Goal: Task Accomplishment & Management: Complete application form

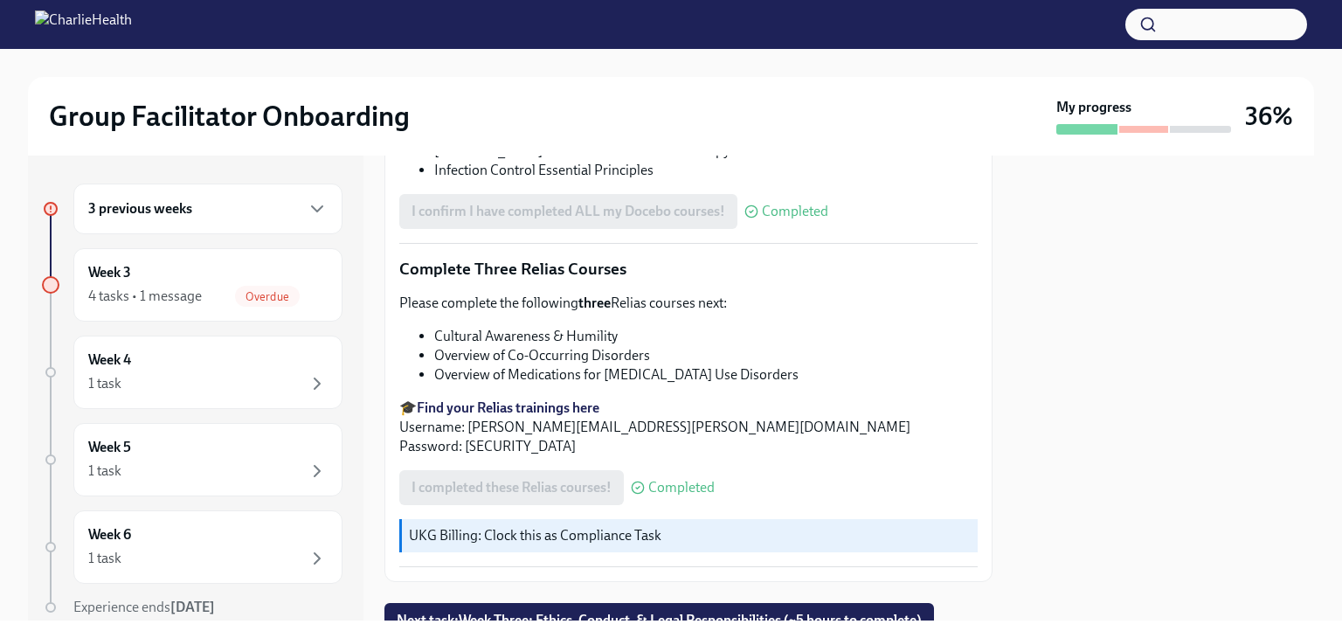
scroll to position [1430, 0]
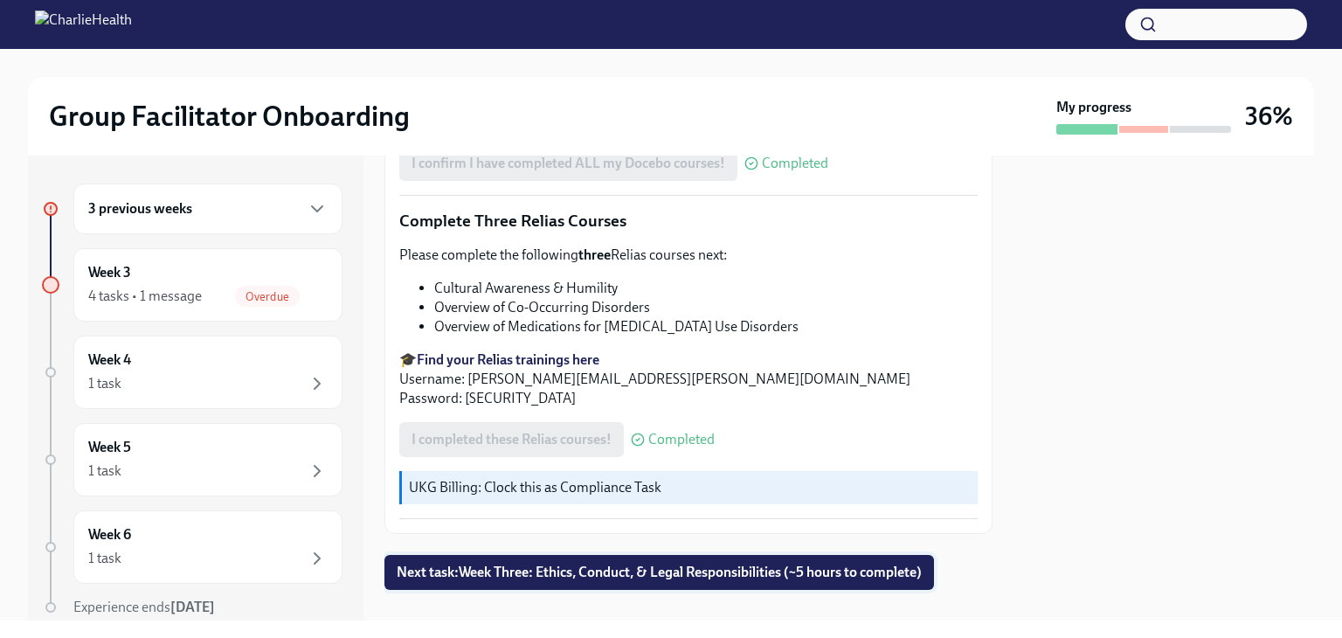
click at [657, 563] on span "Next task : Week Three: Ethics, Conduct, & Legal Responsibilities (~5 hours to …" at bounding box center [659, 571] width 525 height 17
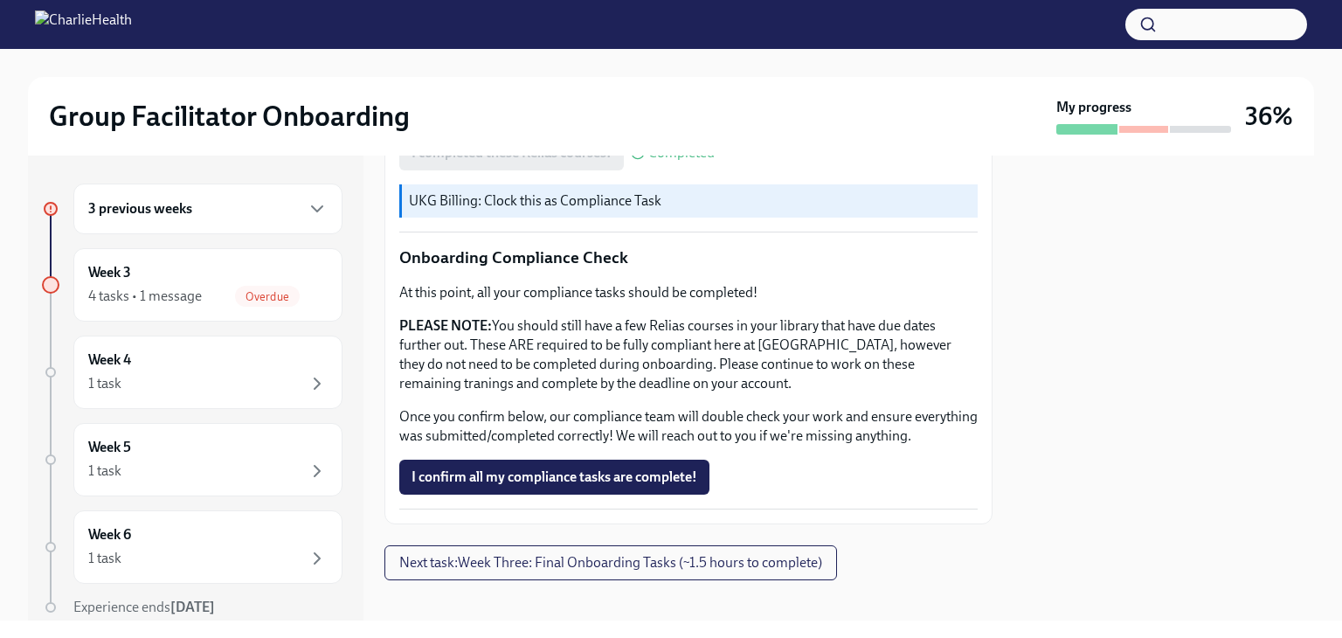
scroll to position [1006, 0]
click at [695, 566] on span "Next task : Week Three: Final Onboarding Tasks (~1.5 hours to complete)" at bounding box center [610, 561] width 423 height 17
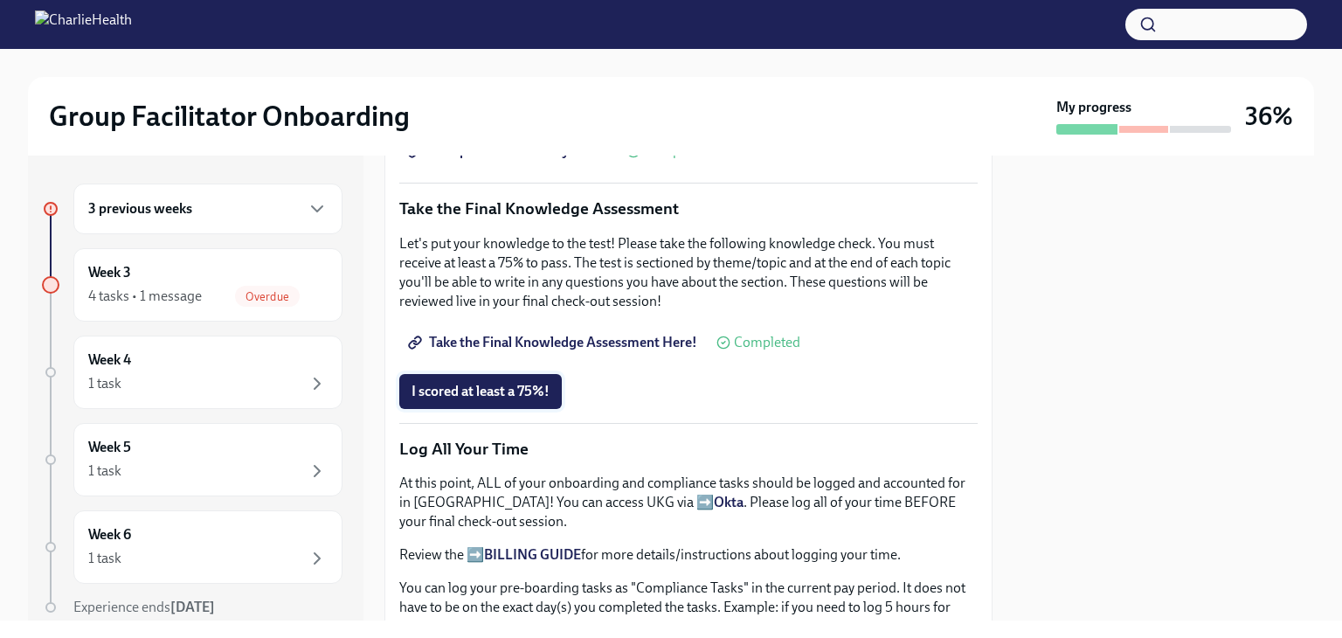
scroll to position [927, 0]
click at [528, 382] on span "I scored at least a 75%!" at bounding box center [480, 390] width 138 height 17
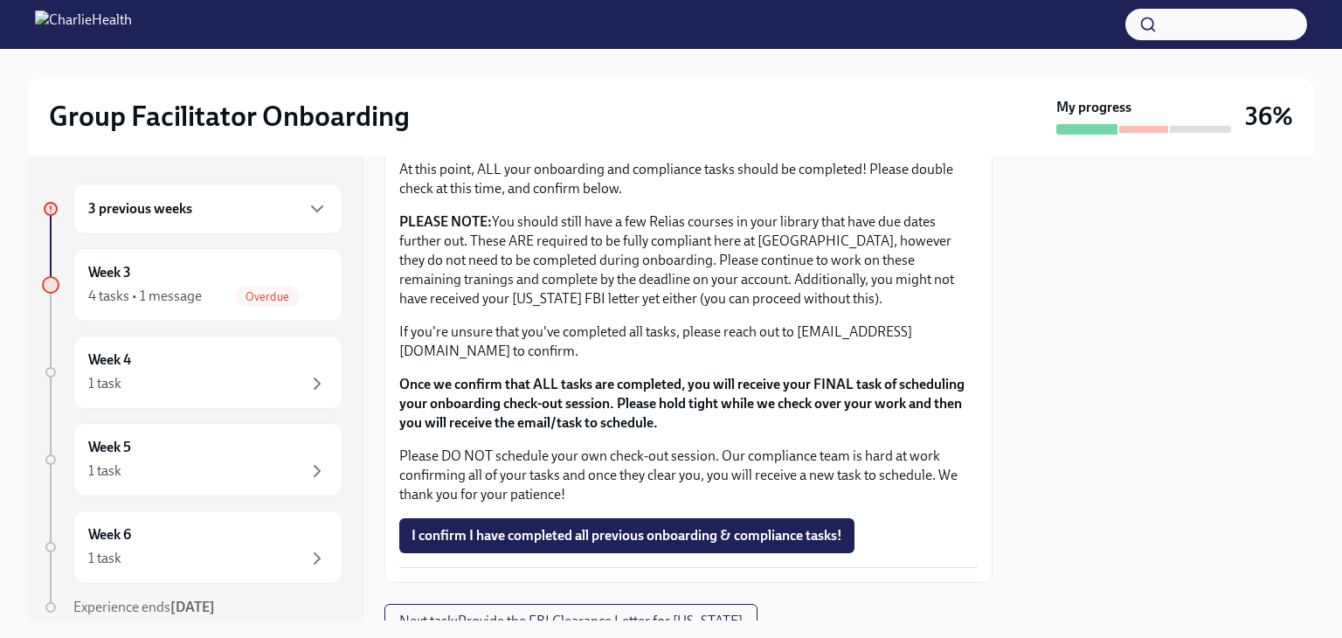
scroll to position [1531, 0]
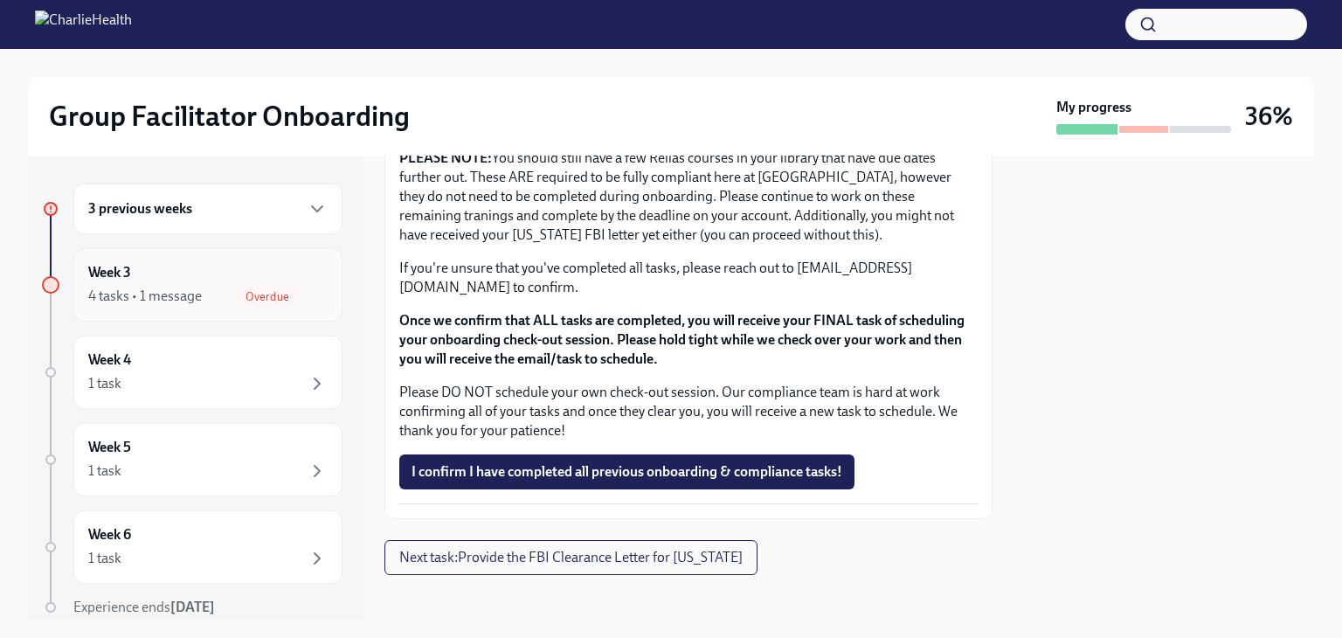
click at [266, 291] on span "Overdue" at bounding box center [267, 296] width 65 height 13
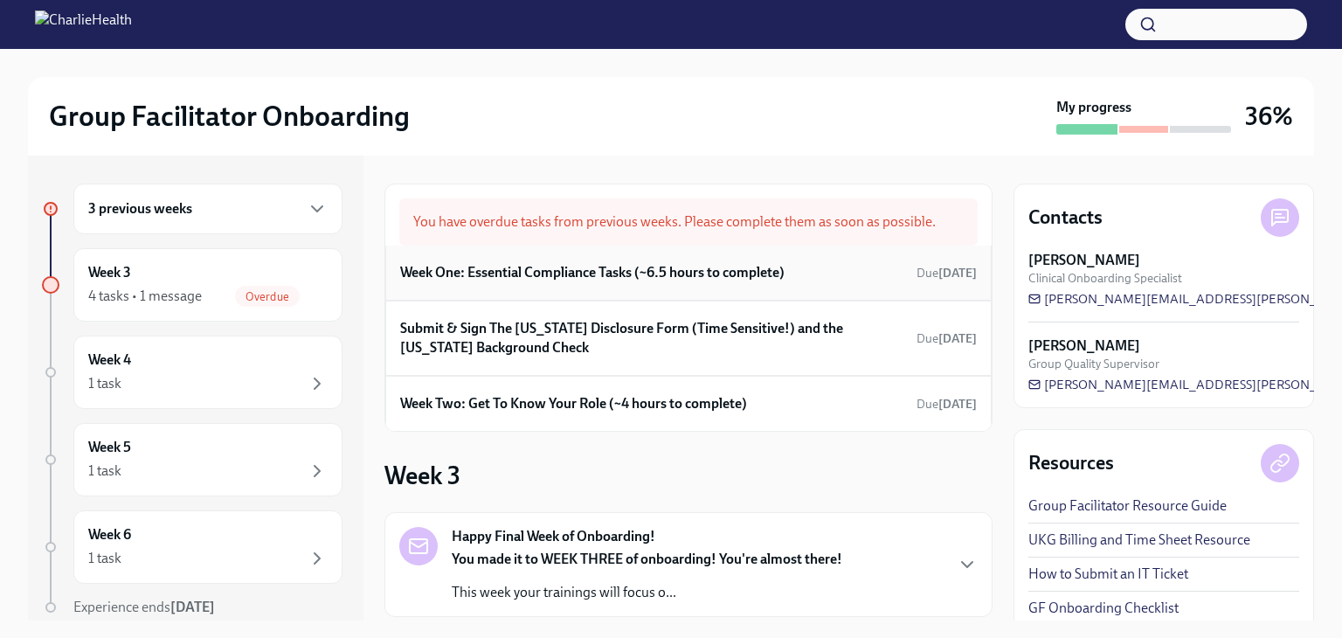
click at [695, 275] on h6 "Week One: Essential Compliance Tasks (~6.5 hours to complete)" at bounding box center [592, 272] width 384 height 19
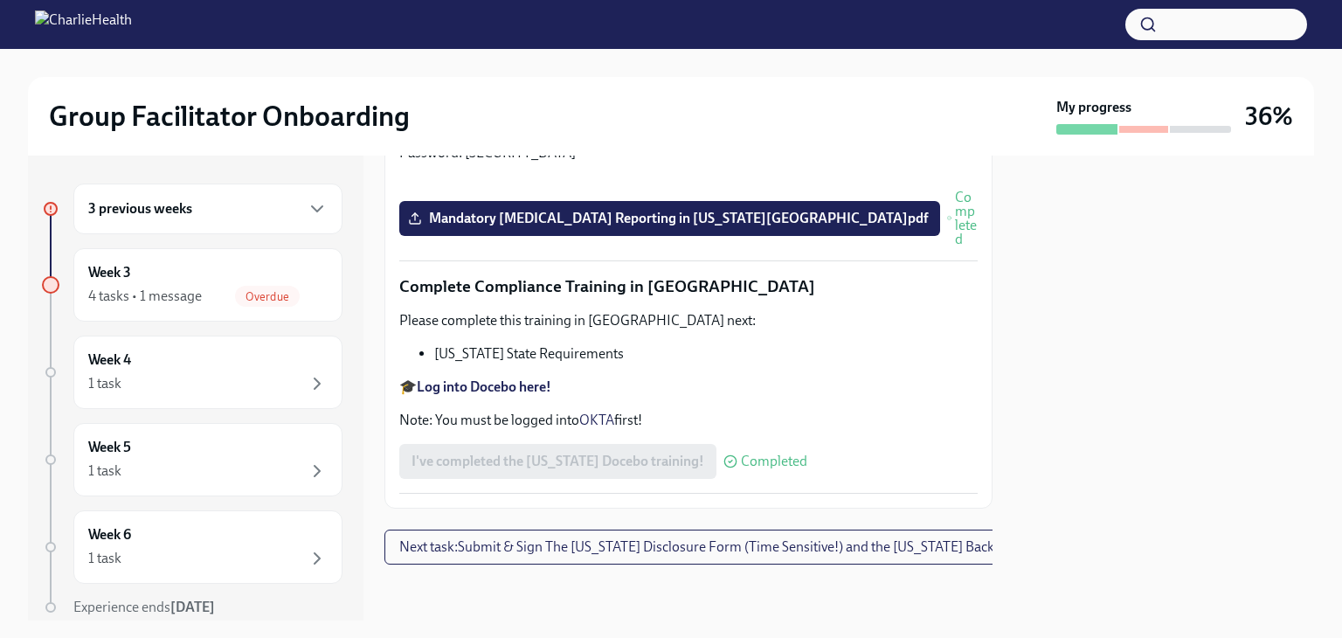
scroll to position [3875, 0]
click at [606, 538] on span "Next task : Submit & Sign The [US_STATE] Disclosure Form (Time Sensitive!) and …" at bounding box center [738, 546] width 679 height 17
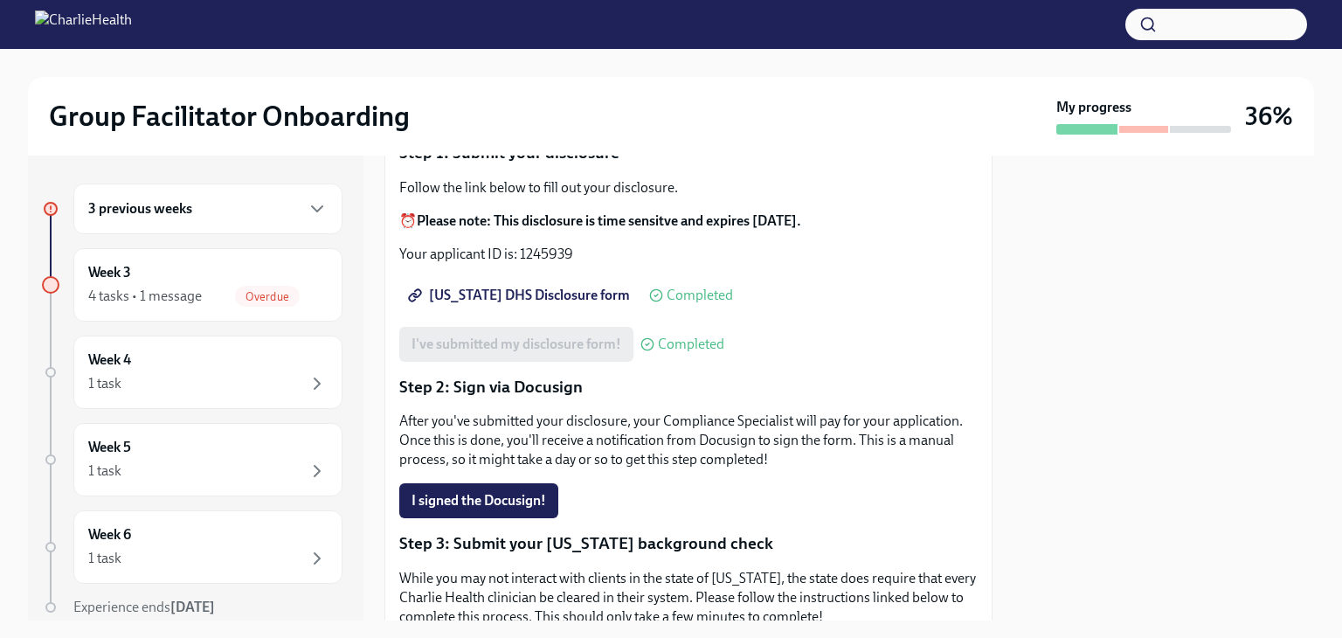
scroll to position [192, 0]
click at [529, 303] on span "[US_STATE] DHS Disclosure form" at bounding box center [520, 294] width 218 height 17
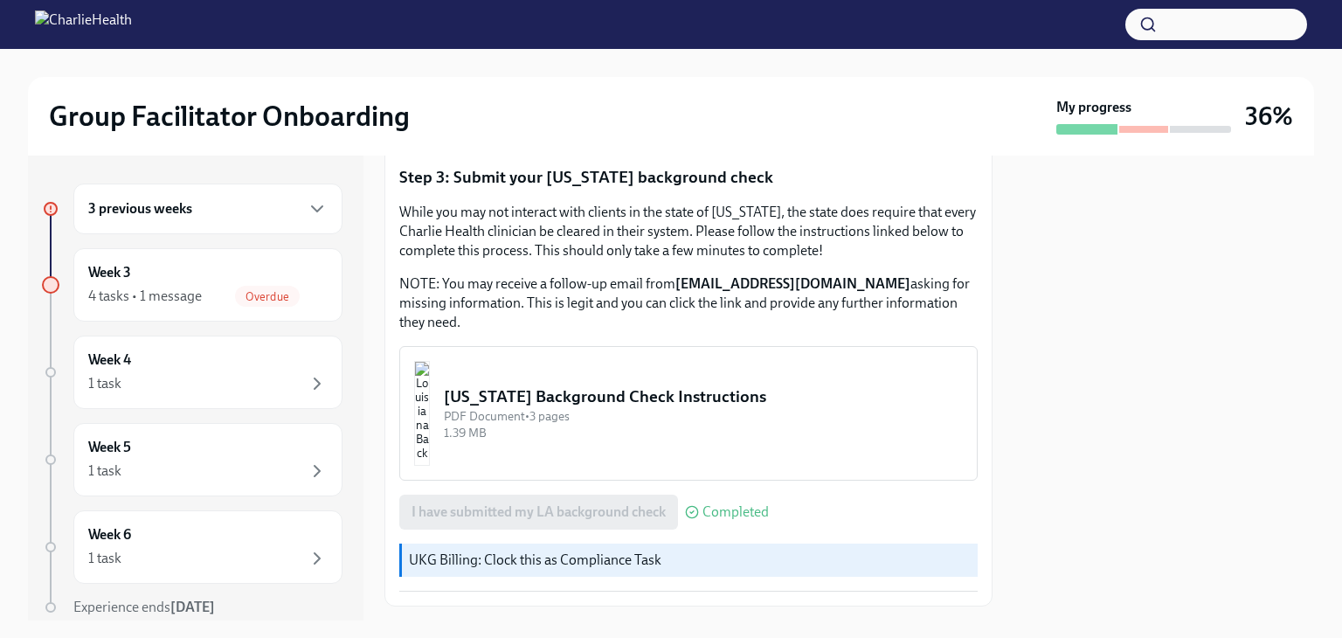
scroll to position [667, 0]
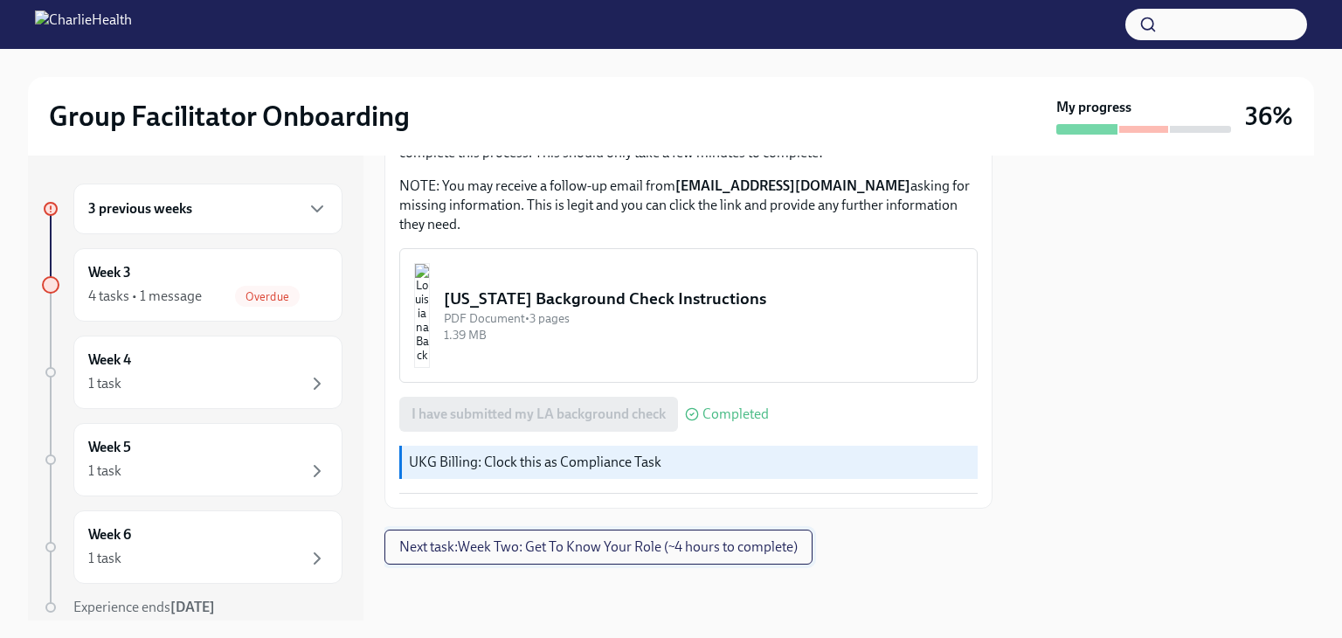
click at [597, 554] on span "Next task : Week Two: Get To Know Your Role (~4 hours to complete)" at bounding box center [598, 546] width 398 height 17
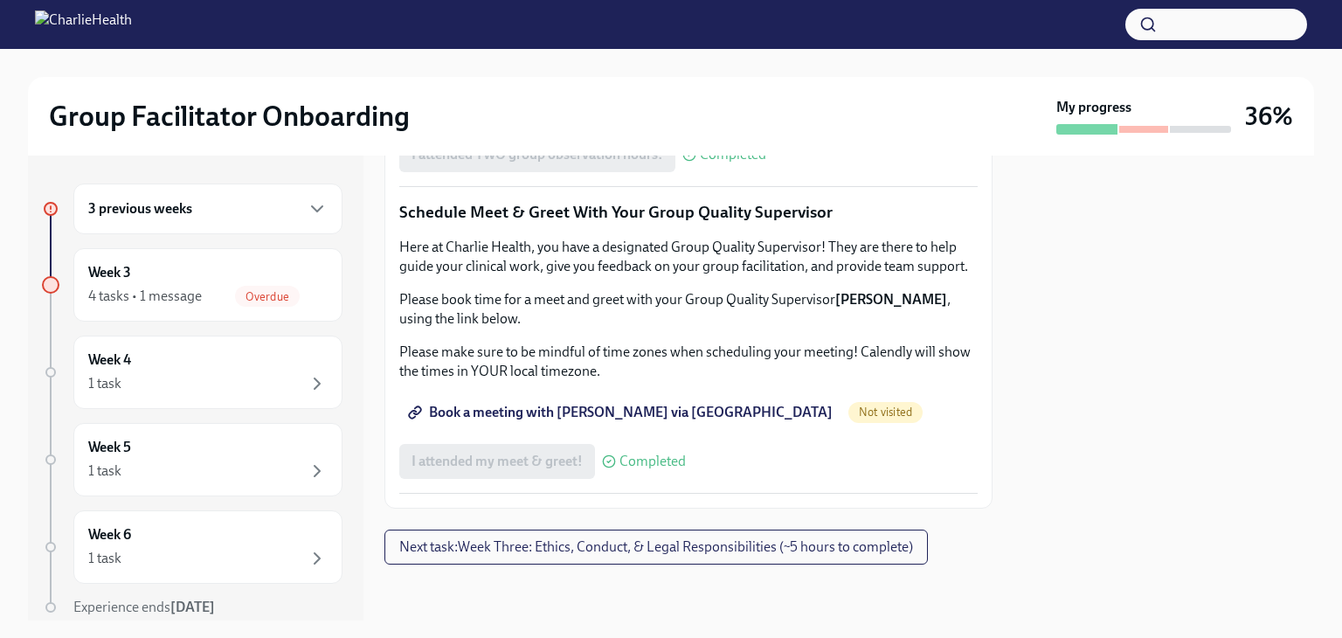
scroll to position [1747, 0]
click at [628, 543] on span "Next task : Week Three: Ethics, Conduct, & Legal Responsibilities (~5 hours to …" at bounding box center [656, 546] width 514 height 17
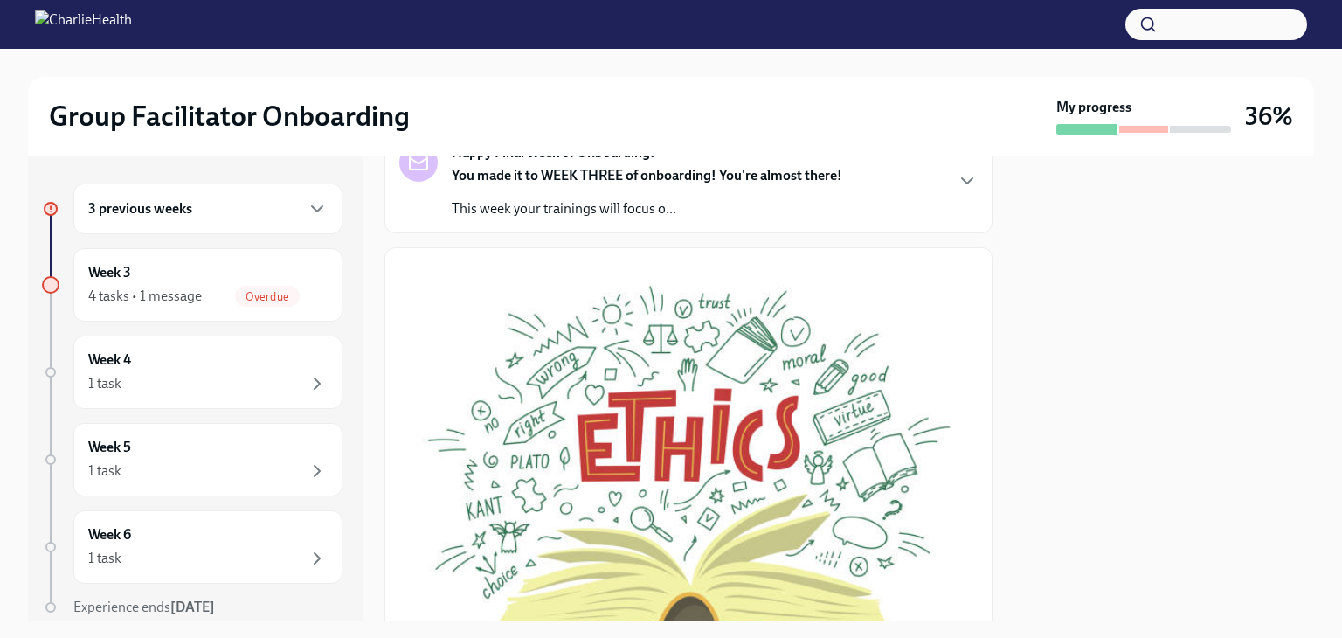
scroll to position [157, 0]
click at [686, 214] on p "This week your trainings will focus o..." at bounding box center [647, 207] width 390 height 19
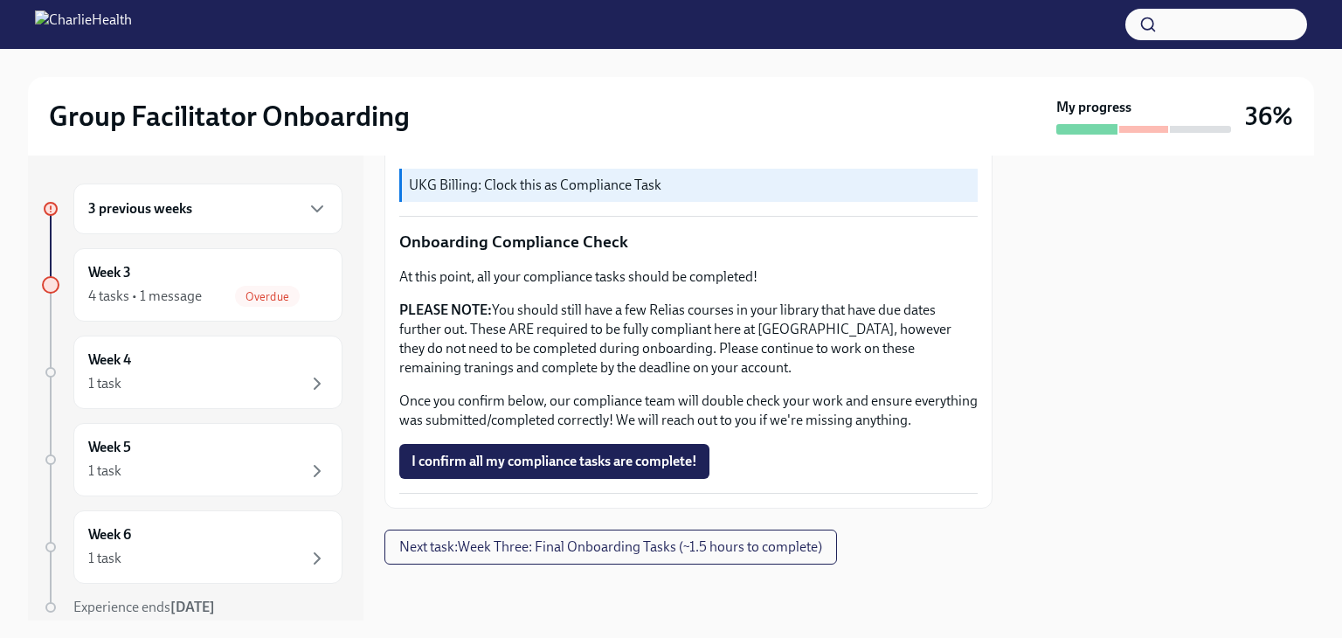
scroll to position [1714, 0]
click at [235, 293] on span "Overdue" at bounding box center [267, 296] width 65 height 13
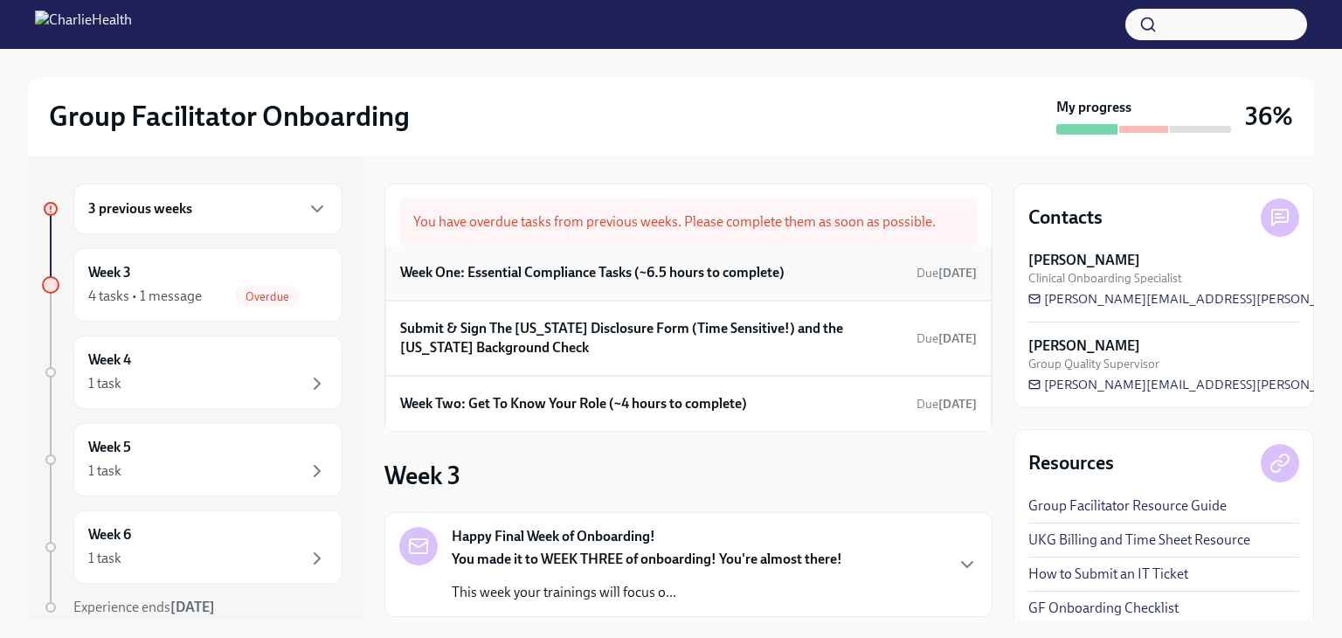
click at [695, 277] on h6 "Week One: Essential Compliance Tasks (~6.5 hours to complete)" at bounding box center [592, 272] width 384 height 19
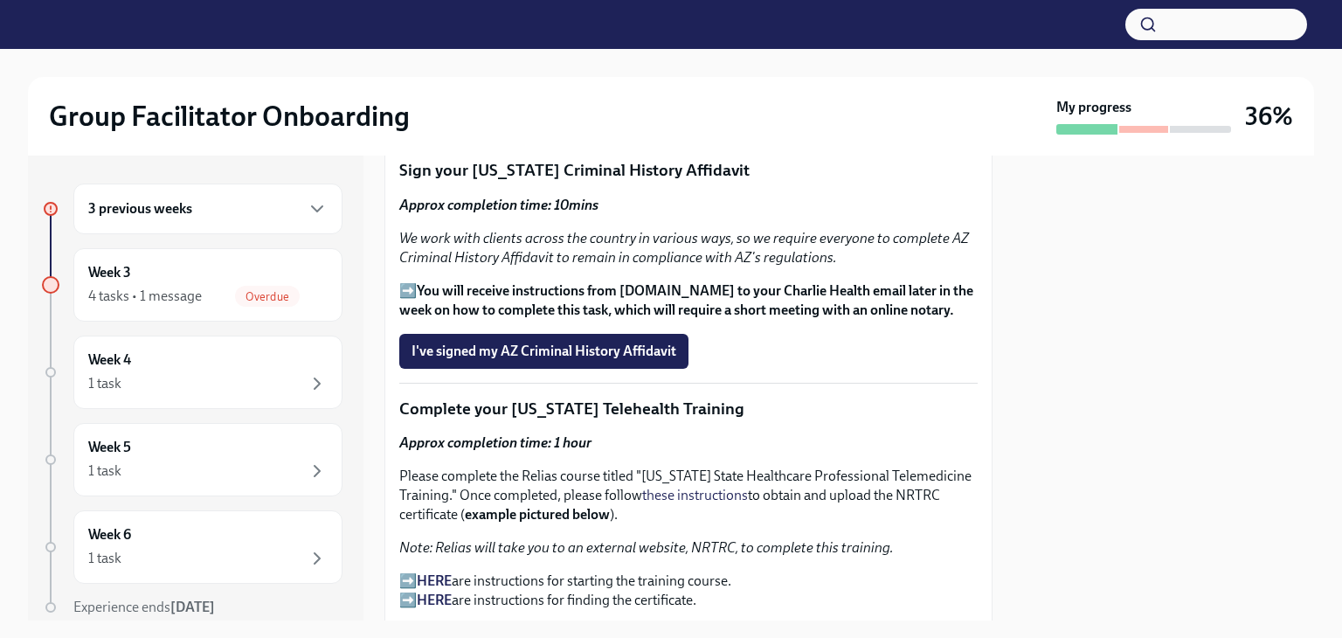
scroll to position [2186, 0]
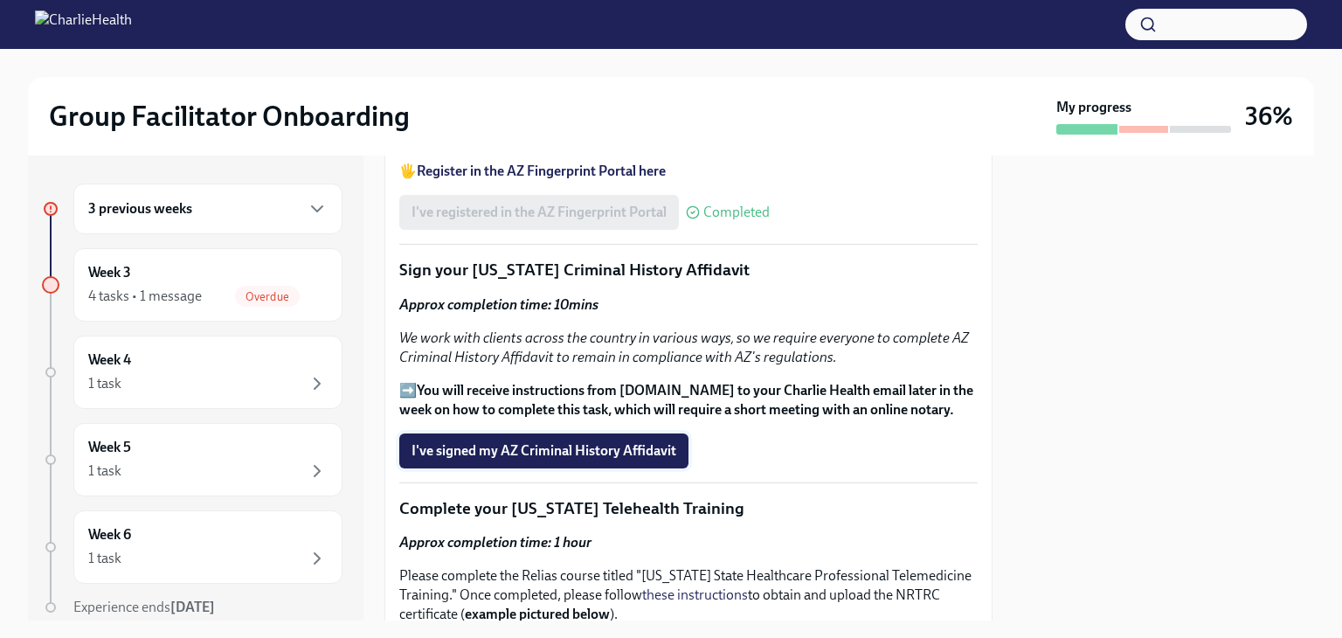
click at [620, 442] on span "I've signed my AZ Criminal History Affidavit" at bounding box center [543, 450] width 265 height 17
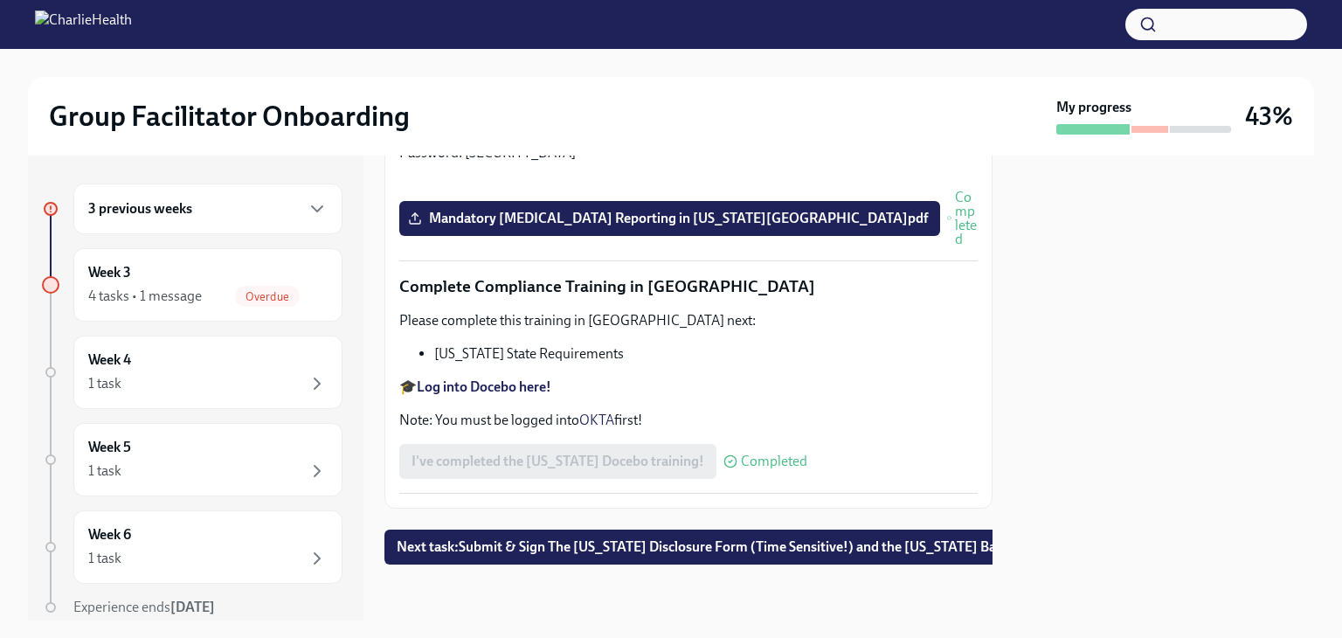
scroll to position [3875, 0]
click at [619, 538] on span "Next task : Submit & Sign The [US_STATE] Disclosure Form (Time Sensitive!) and …" at bounding box center [745, 546] width 696 height 17
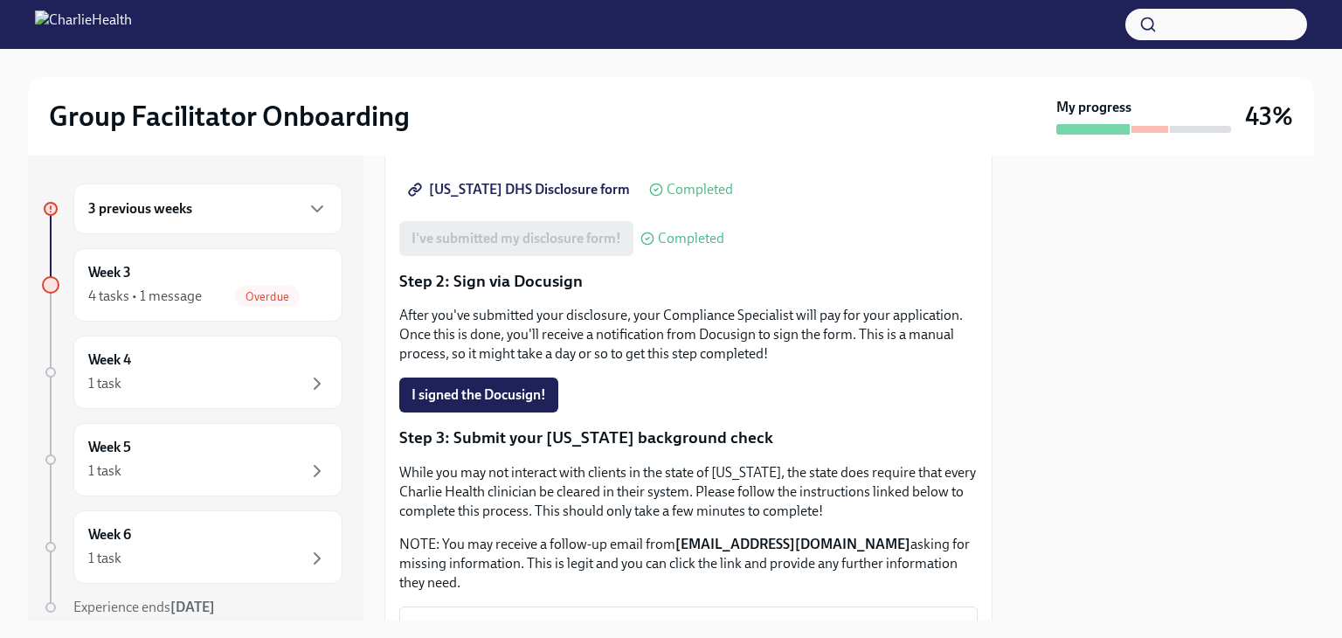
scroll to position [297, 0]
click at [508, 404] on span "I signed the Docusign!" at bounding box center [478, 394] width 135 height 17
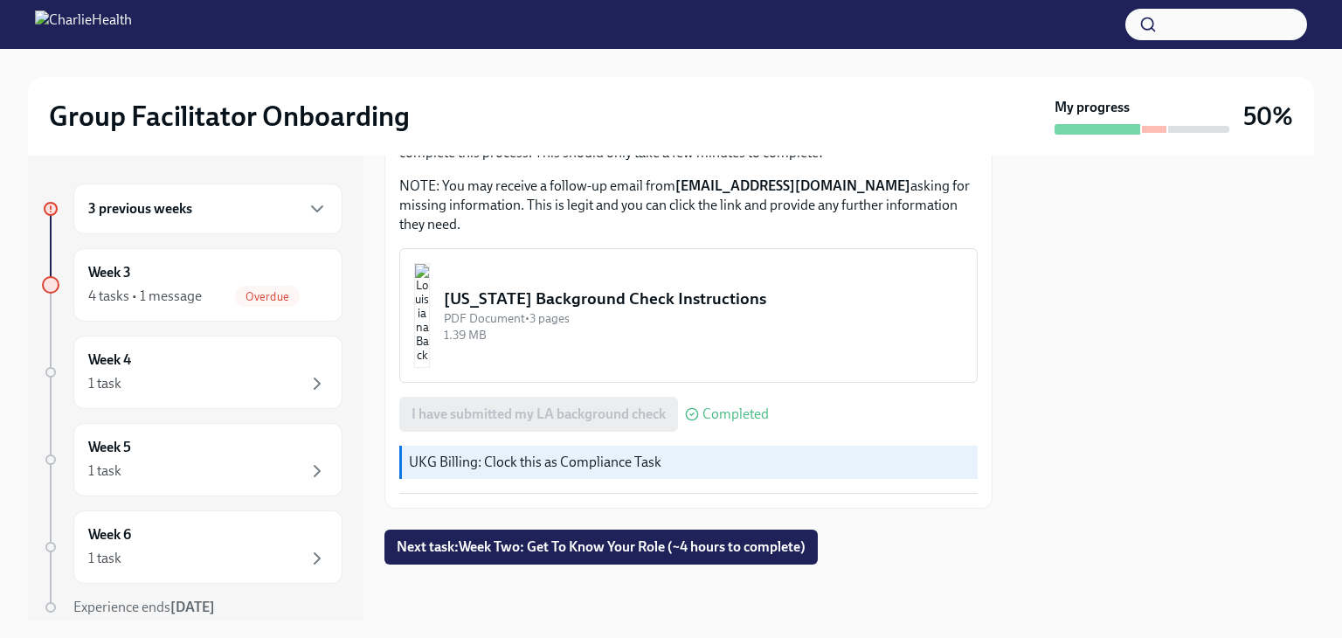
scroll to position [668, 0]
click at [657, 554] on span "Next task : Week Two: Get To Know Your Role (~4 hours to complete)" at bounding box center [601, 546] width 409 height 17
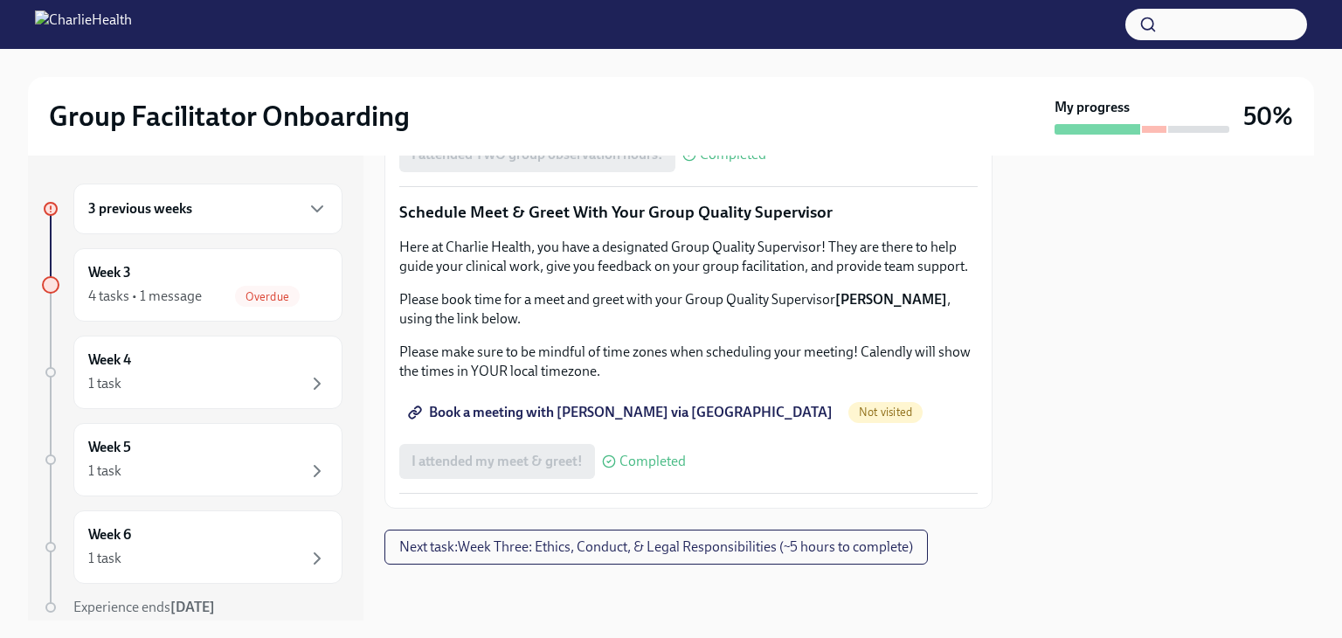
scroll to position [1747, 0]
click at [632, 556] on button "Next task : Week Three: Ethics, Conduct, & Legal Responsibilities (~5 hours to …" at bounding box center [655, 546] width 543 height 35
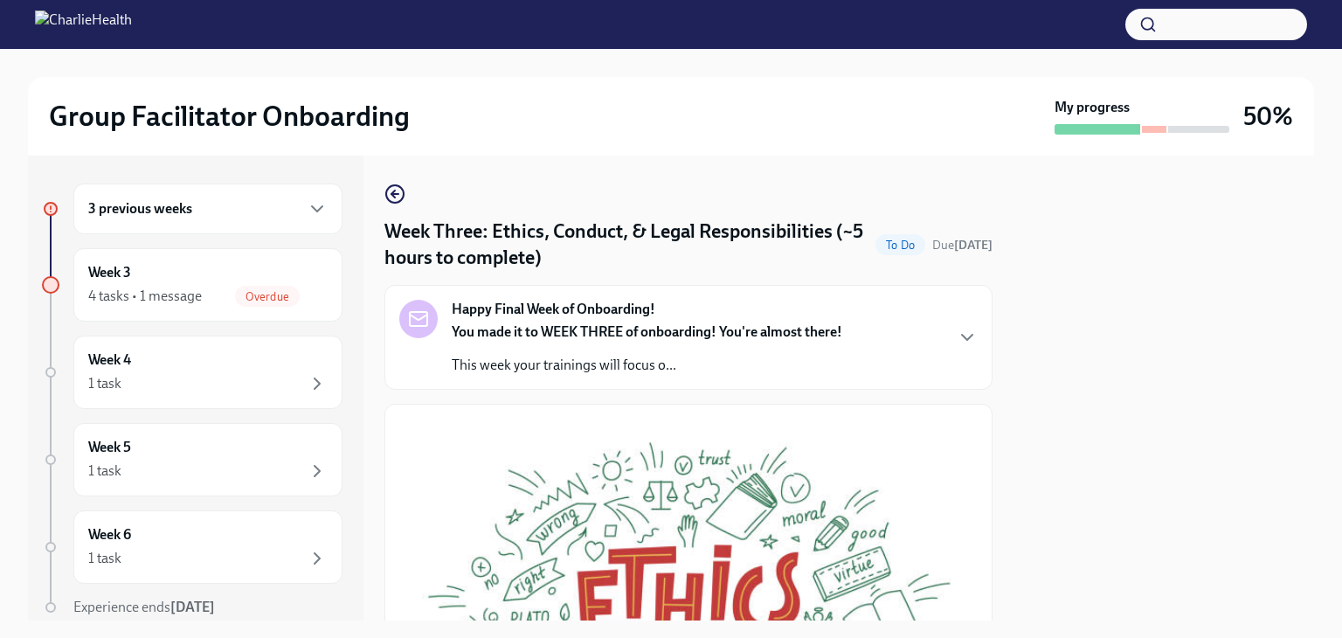
click at [674, 364] on p "This week your trainings will focus o..." at bounding box center [647, 364] width 390 height 19
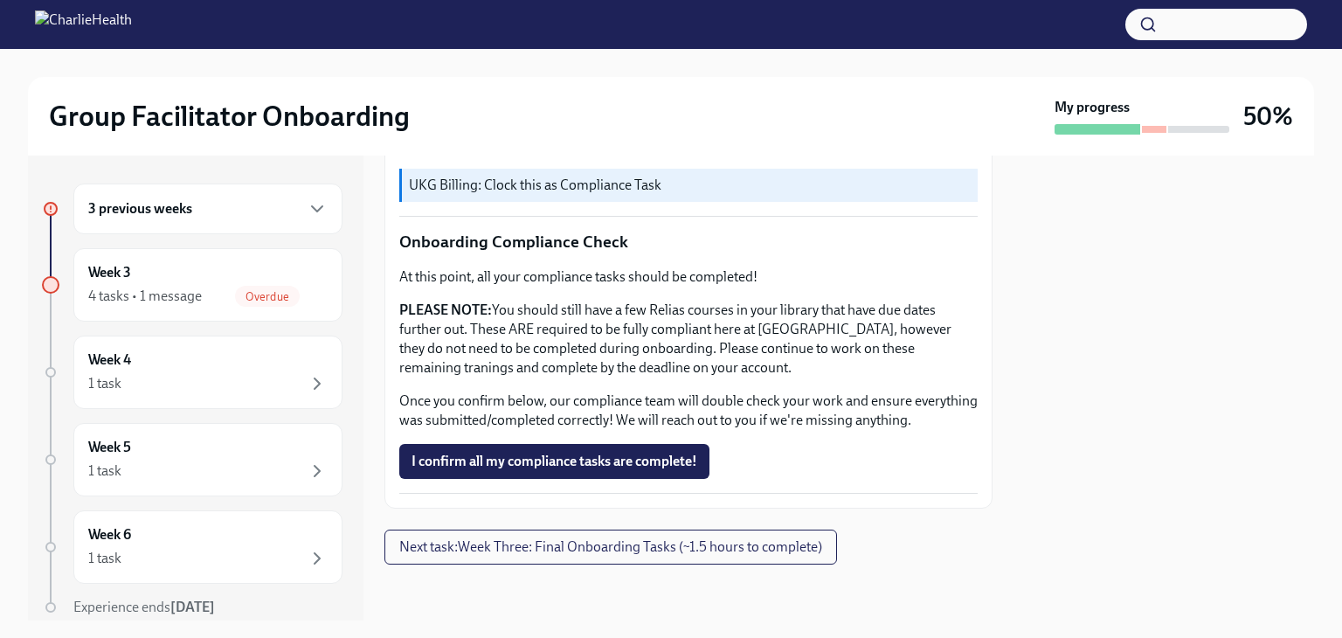
scroll to position [1714, 0]
click at [196, 268] on div "Week 3 4 tasks • 1 message Overdue" at bounding box center [207, 285] width 239 height 44
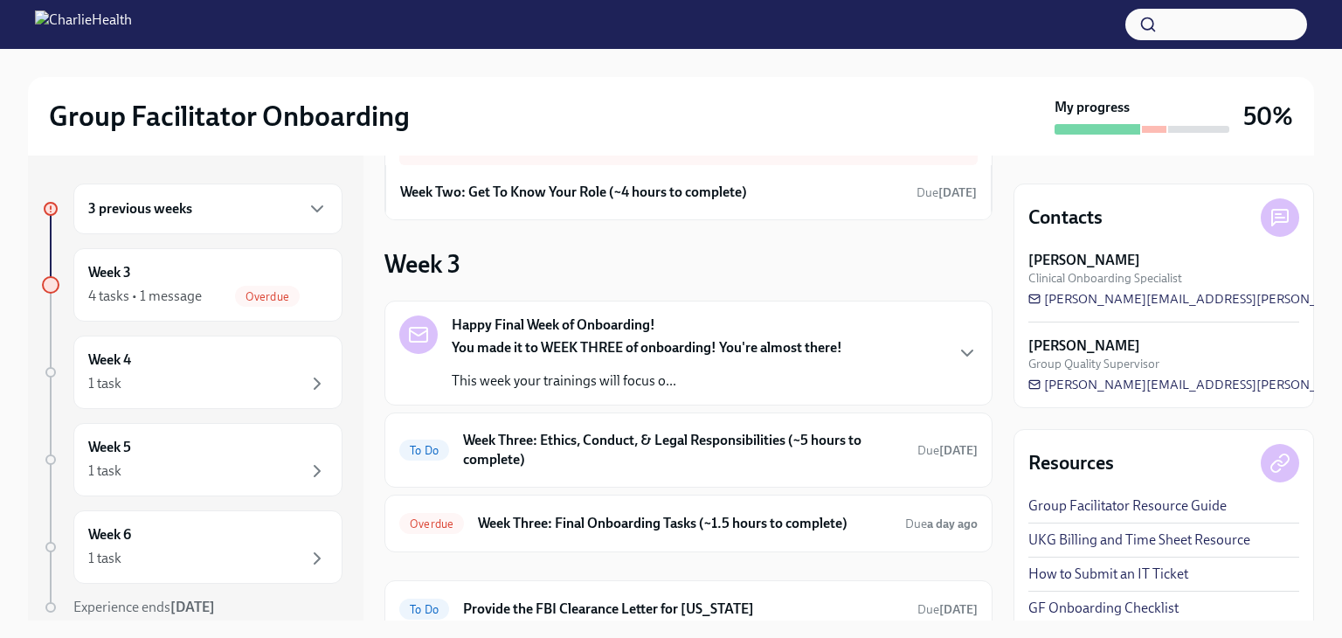
scroll to position [86, 0]
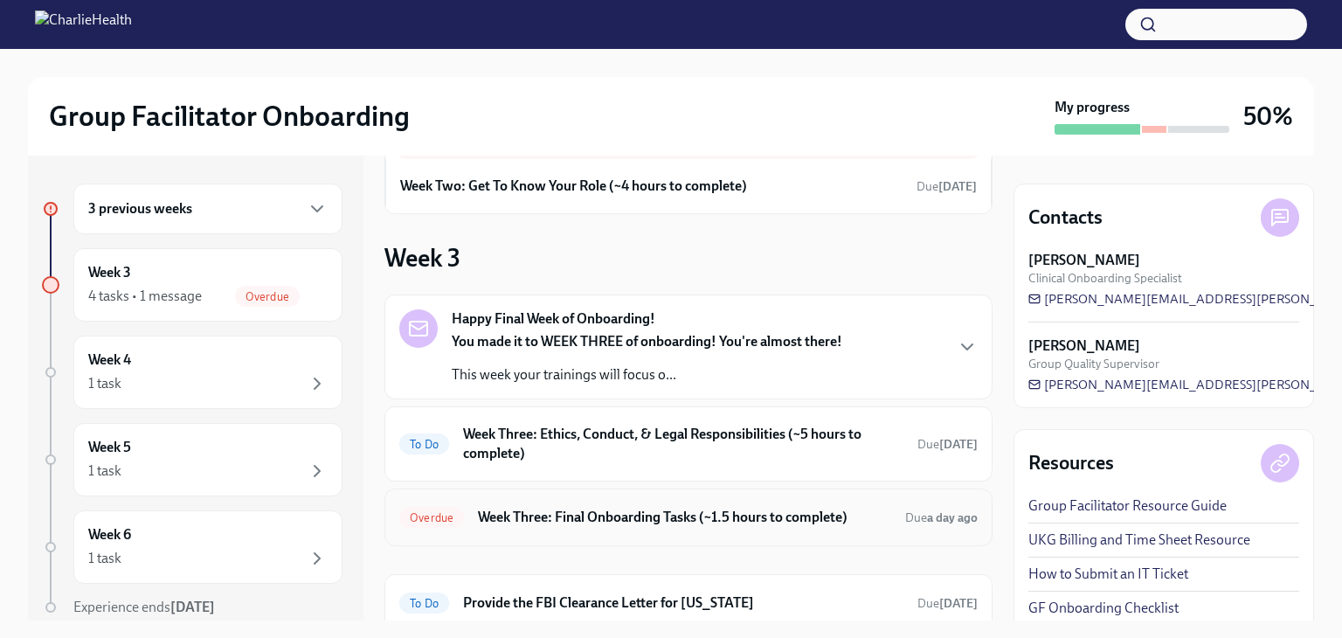
click at [622, 503] on div "Overdue Week Three: Final Onboarding Tasks (~1.5 hours to complete) Due a day a…" at bounding box center [688, 517] width 578 height 28
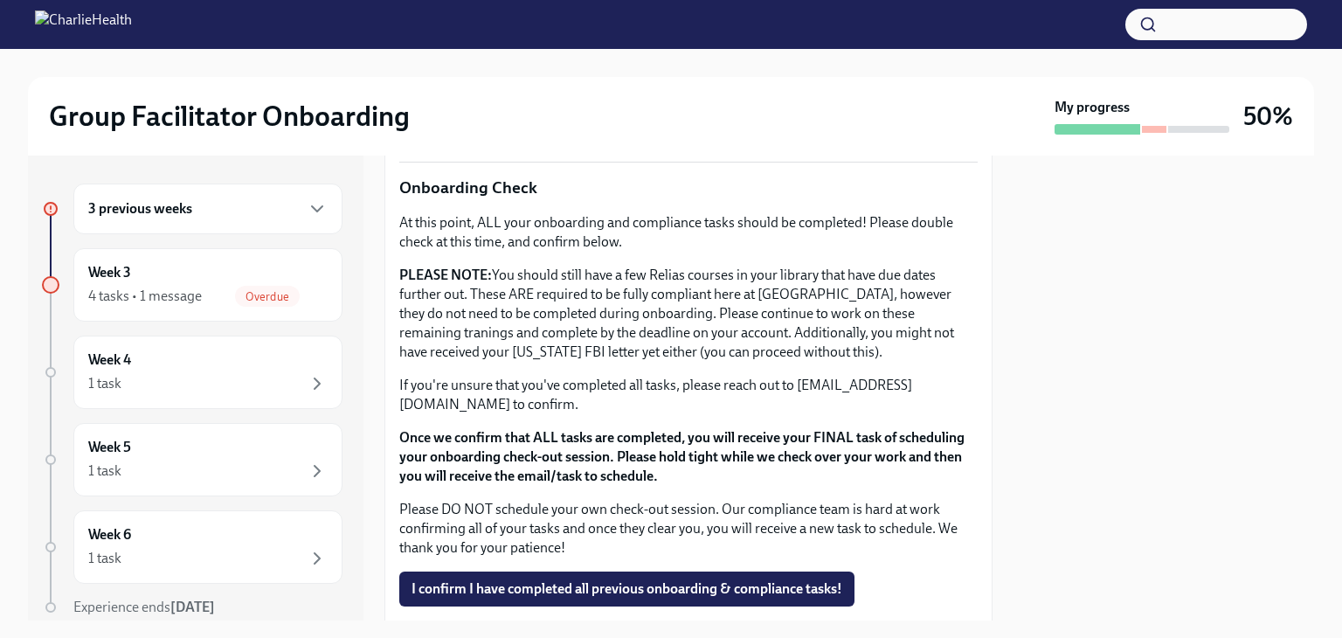
scroll to position [1415, 0]
click at [272, 299] on span "Overdue" at bounding box center [267, 296] width 65 height 13
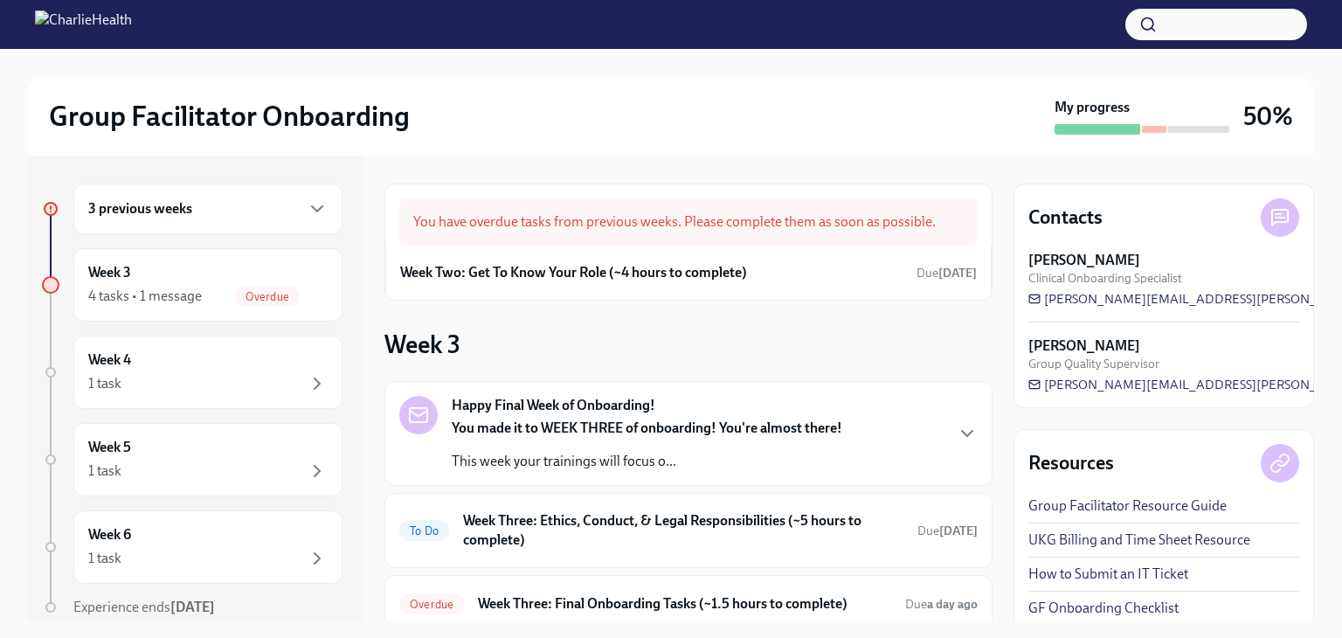
scroll to position [206, 0]
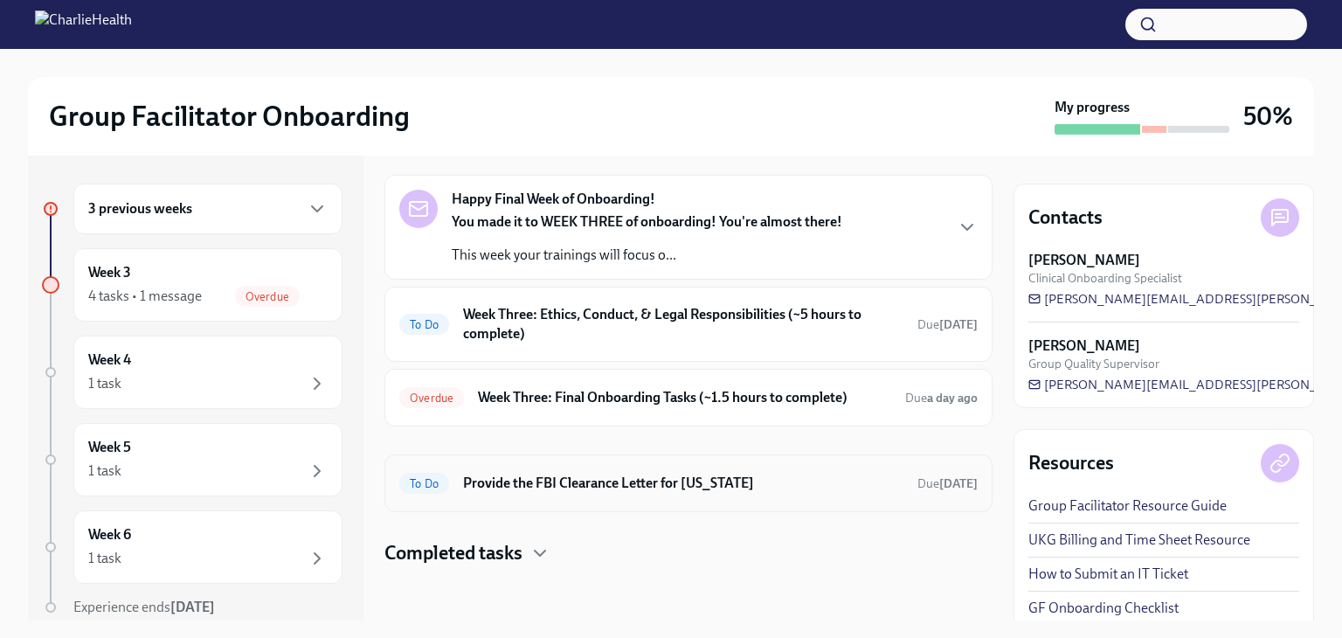
click at [645, 474] on h6 "Provide the FBI Clearance Letter for [US_STATE]" at bounding box center [683, 482] width 440 height 19
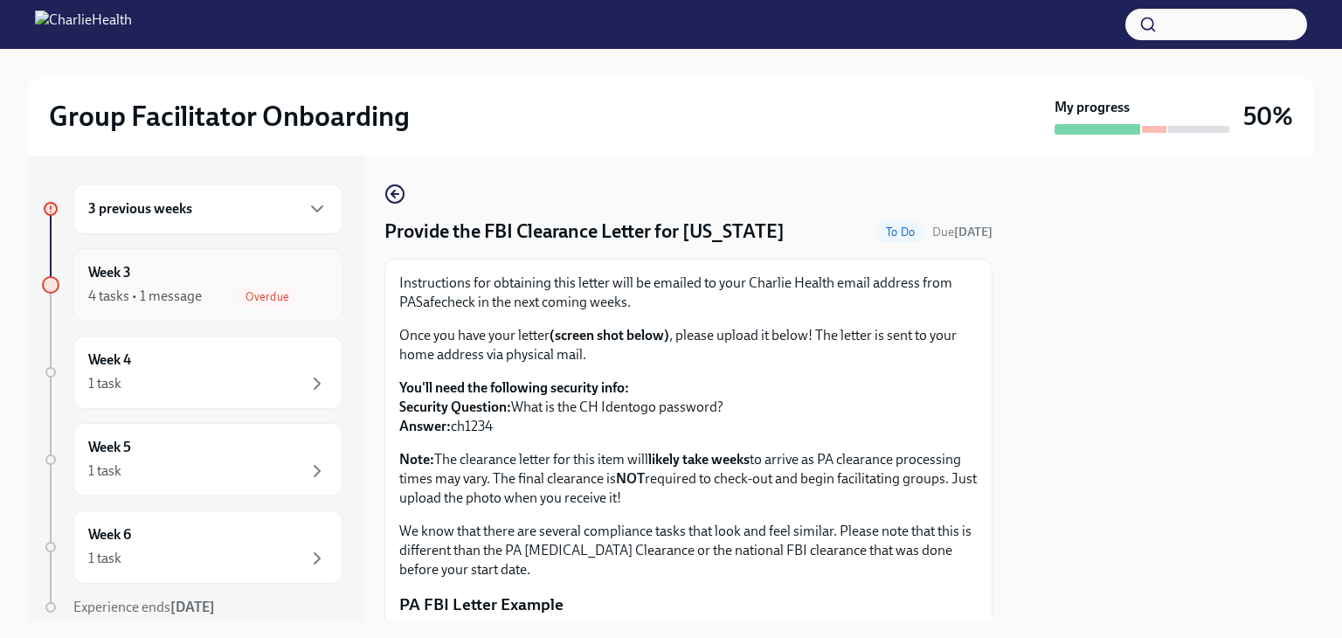
click at [208, 272] on div "Week 3 4 tasks • 1 message Overdue" at bounding box center [207, 285] width 239 height 44
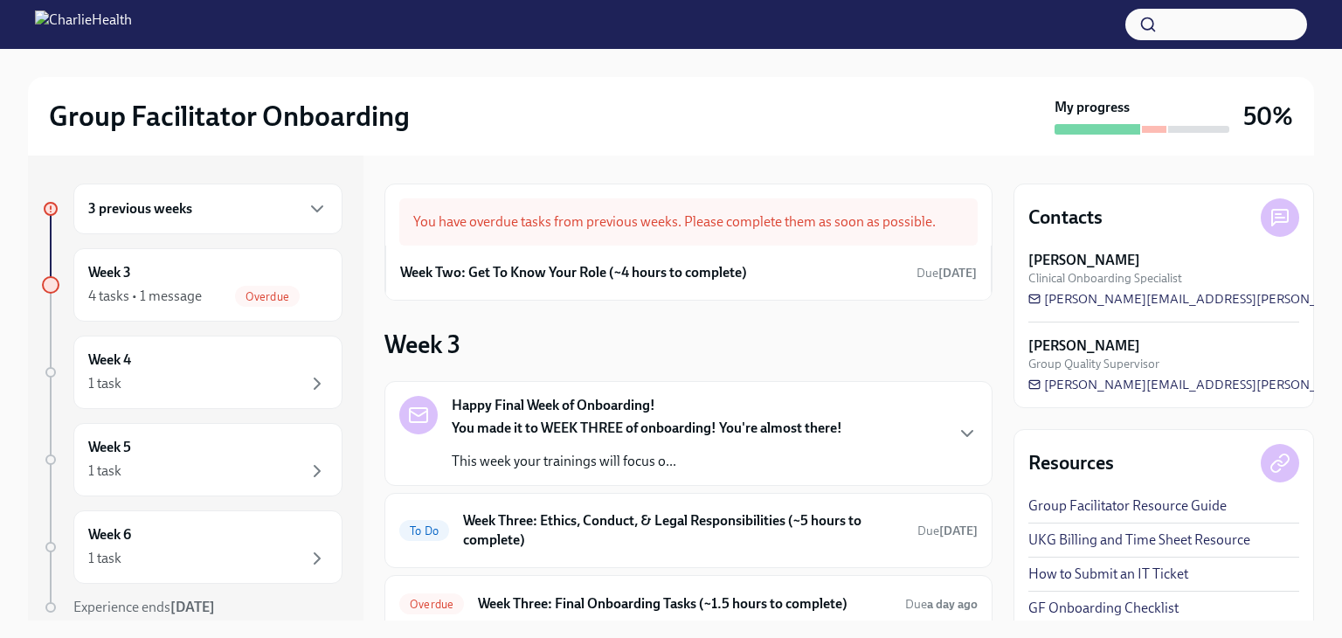
scroll to position [206, 0]
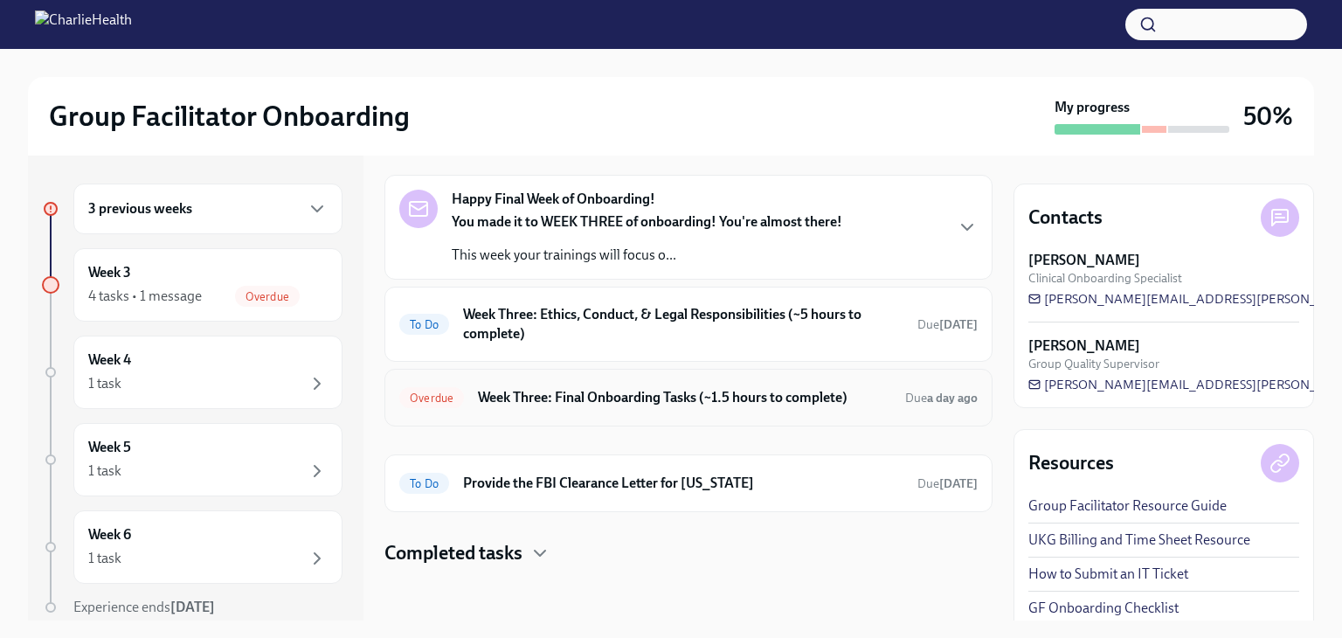
click at [664, 404] on h6 "Week Three: Final Onboarding Tasks (~1.5 hours to complete)" at bounding box center [684, 397] width 413 height 19
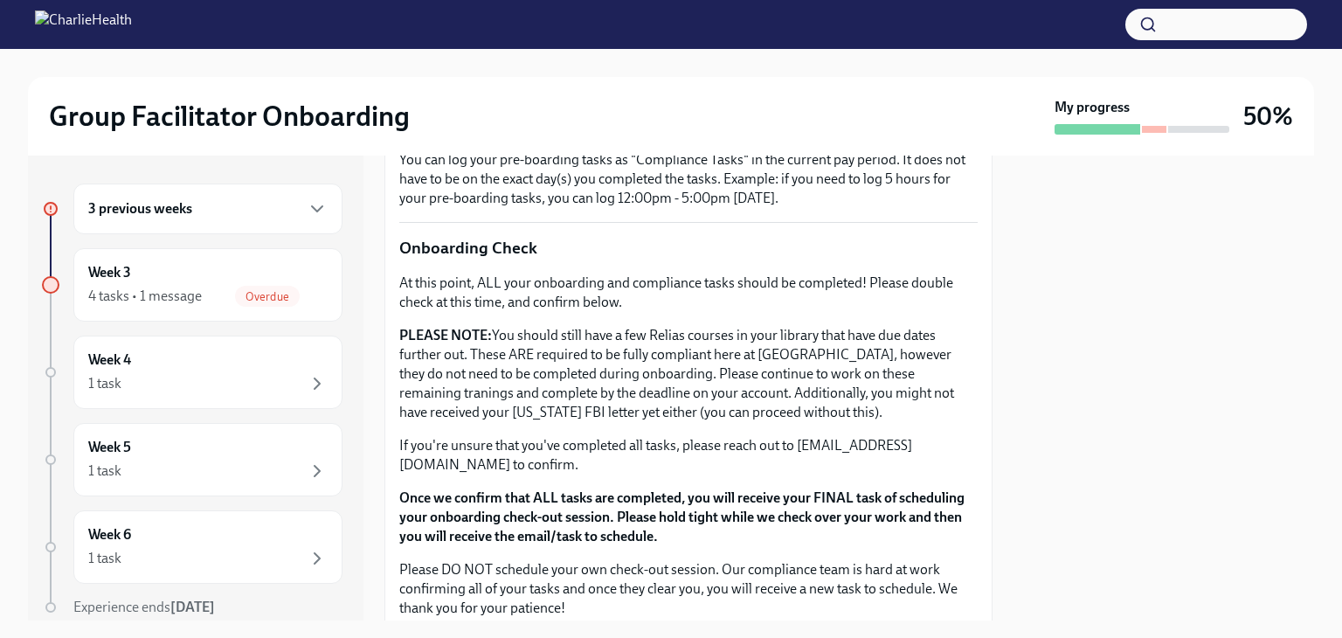
scroll to position [1531, 0]
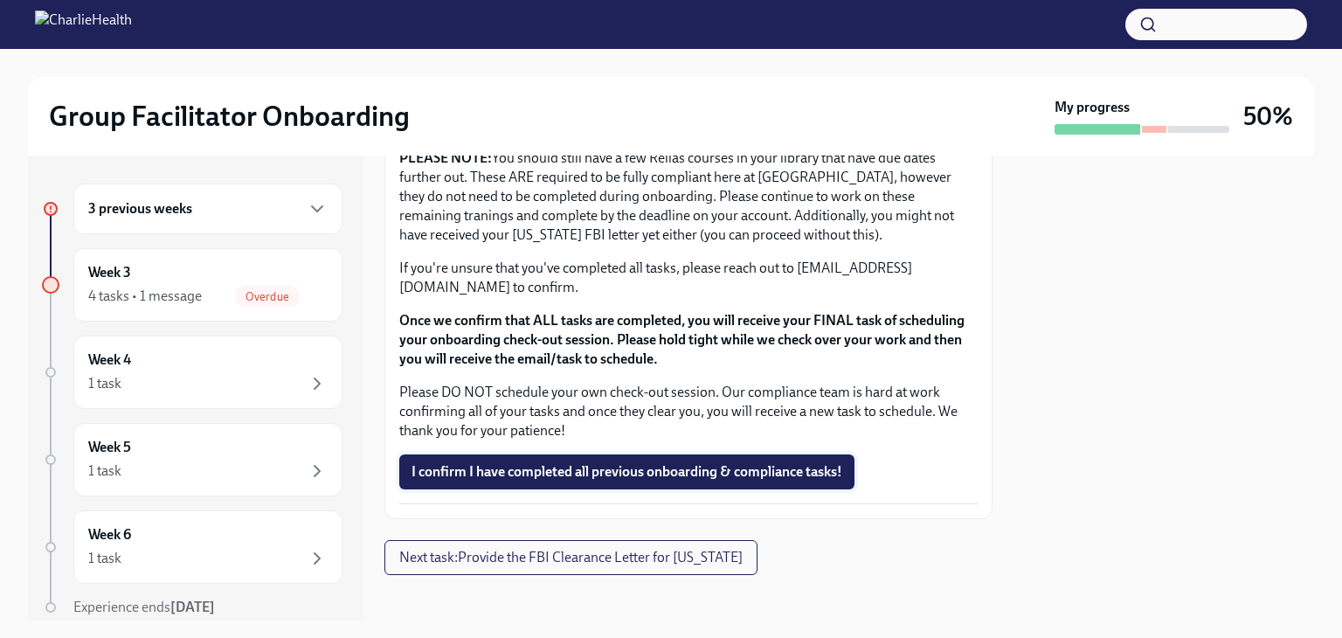
click at [697, 472] on button "I confirm I have completed all previous onboarding & compliance tasks!" at bounding box center [626, 471] width 455 height 35
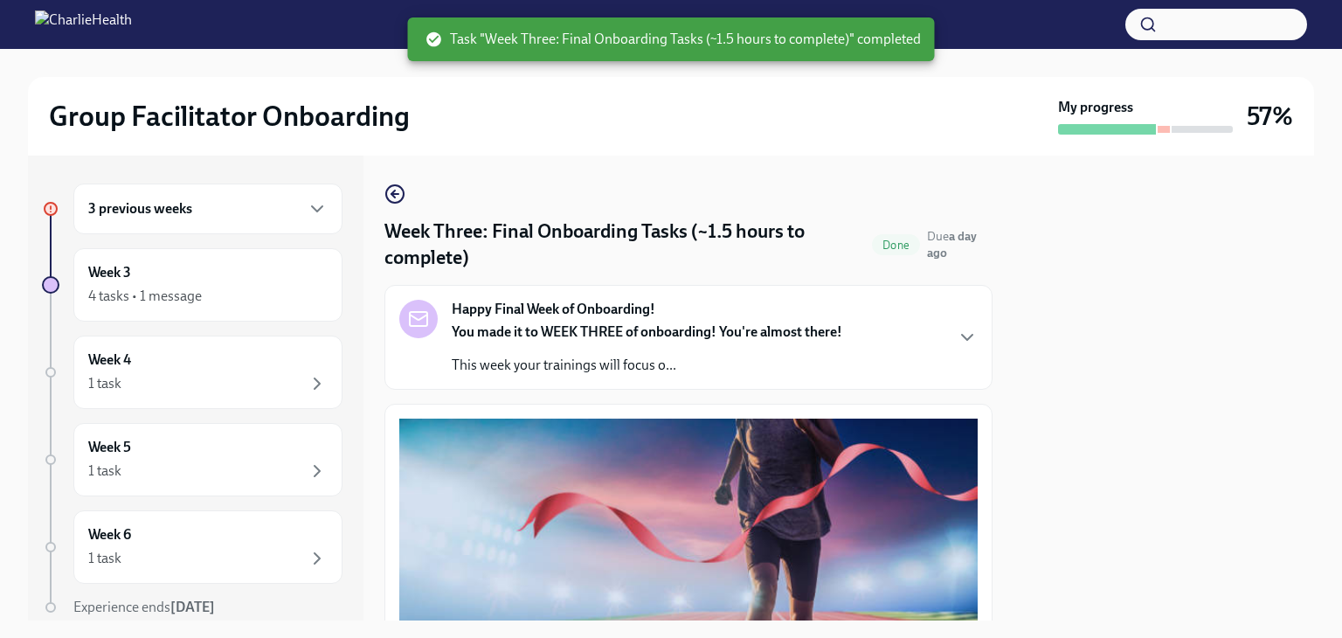
click at [217, 224] on div "3 previous weeks" at bounding box center [207, 208] width 269 height 51
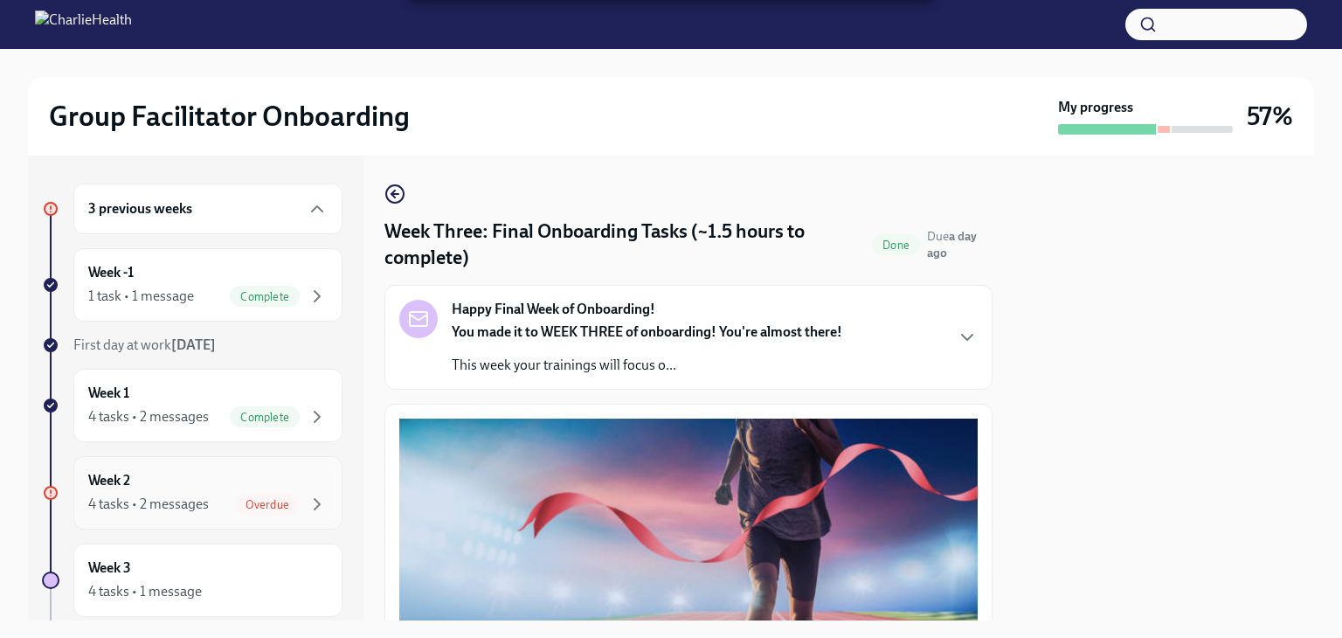
click at [218, 484] on div "Week 2 4 tasks • 2 messages Overdue" at bounding box center [207, 493] width 239 height 44
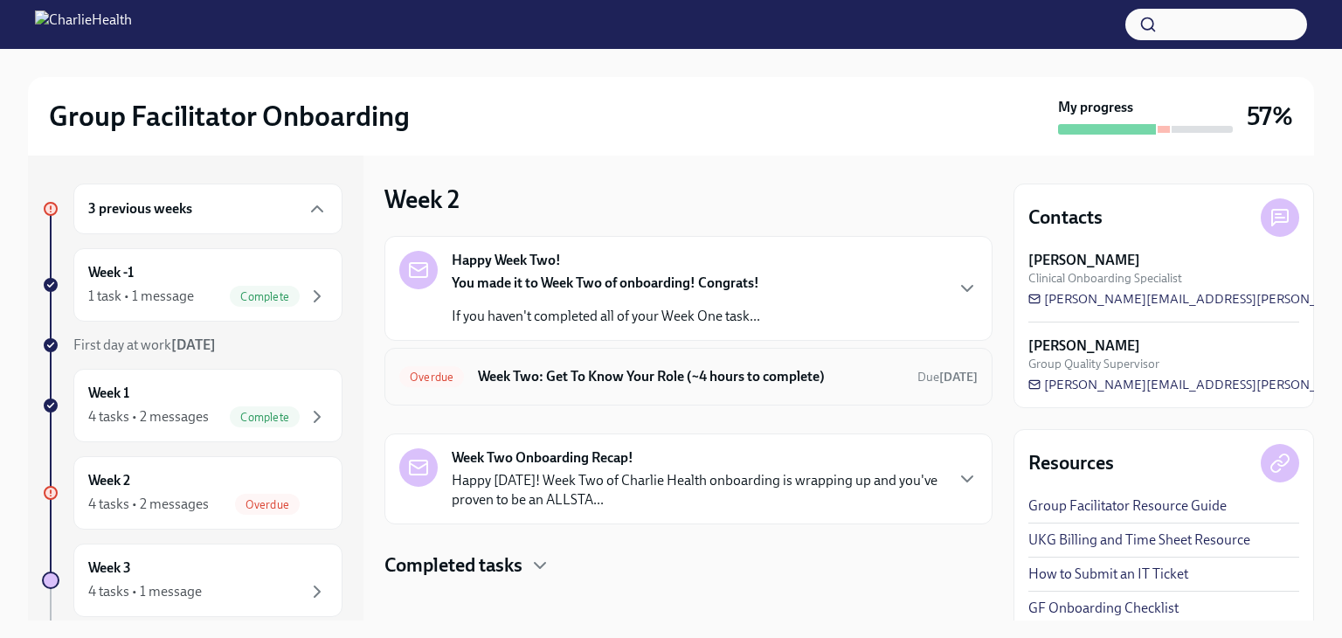
click at [646, 371] on h6 "Week Two: Get To Know Your Role (~4 hours to complete)" at bounding box center [690, 376] width 425 height 19
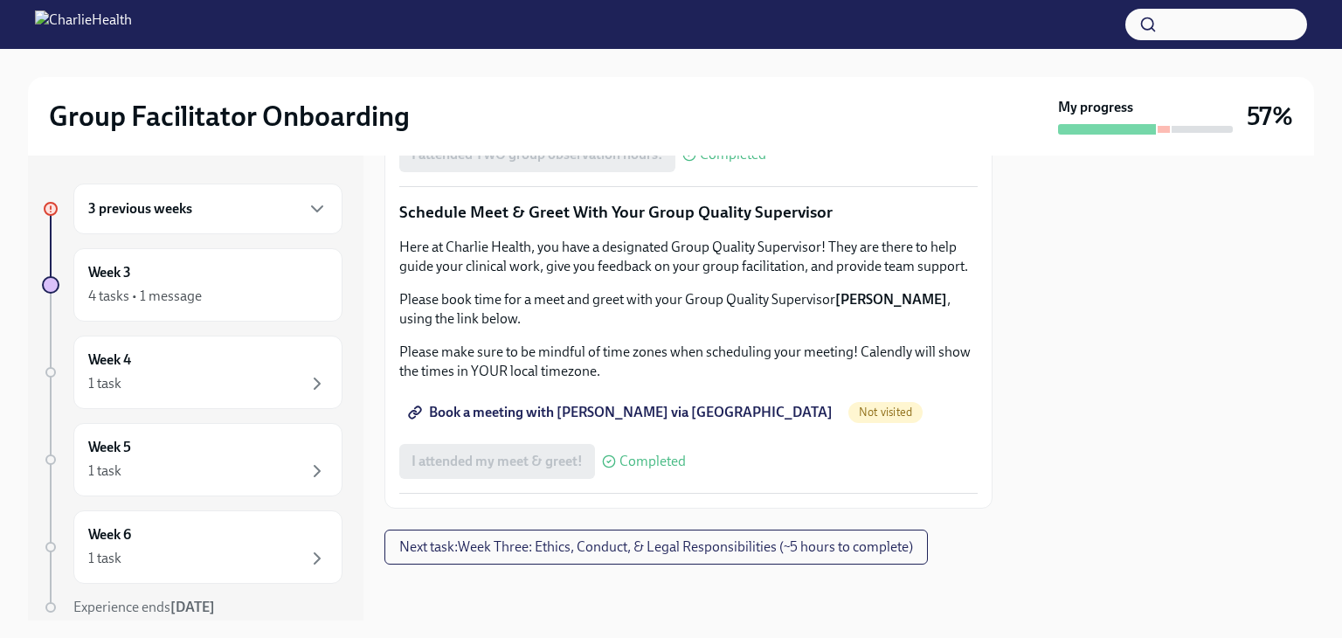
scroll to position [1747, 0]
click at [540, 541] on span "Next task : Week Three: Ethics, Conduct, & Legal Responsibilities (~5 hours to …" at bounding box center [656, 546] width 514 height 17
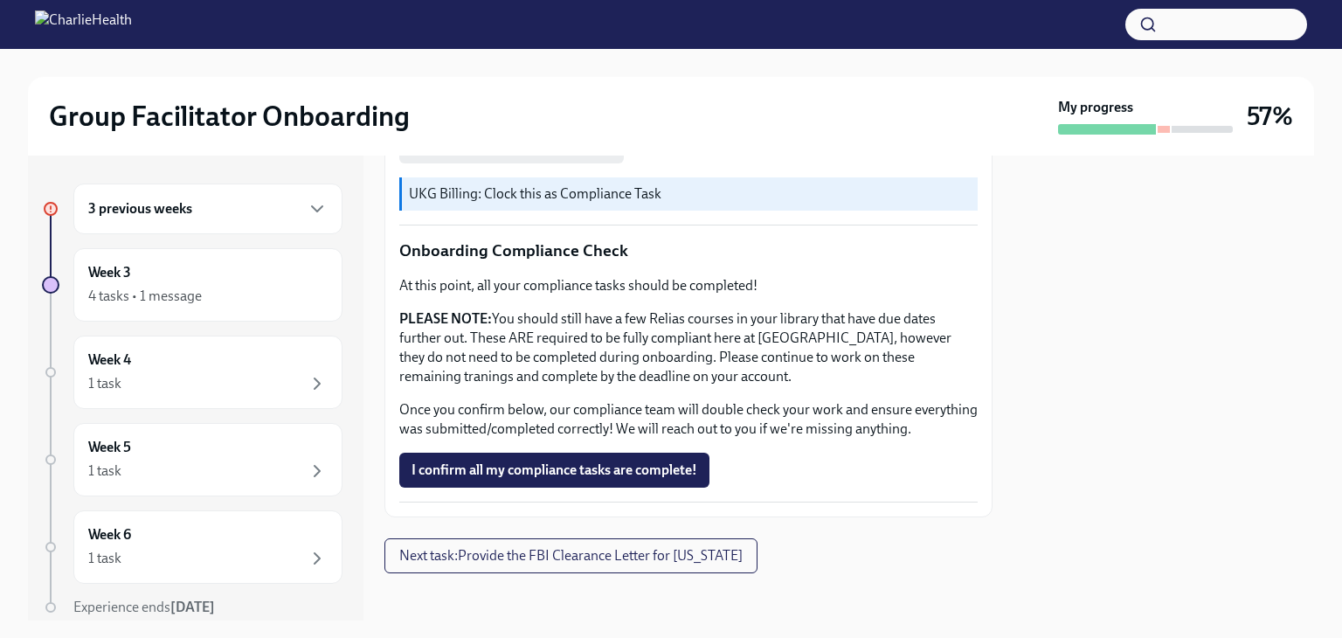
scroll to position [1030, 0]
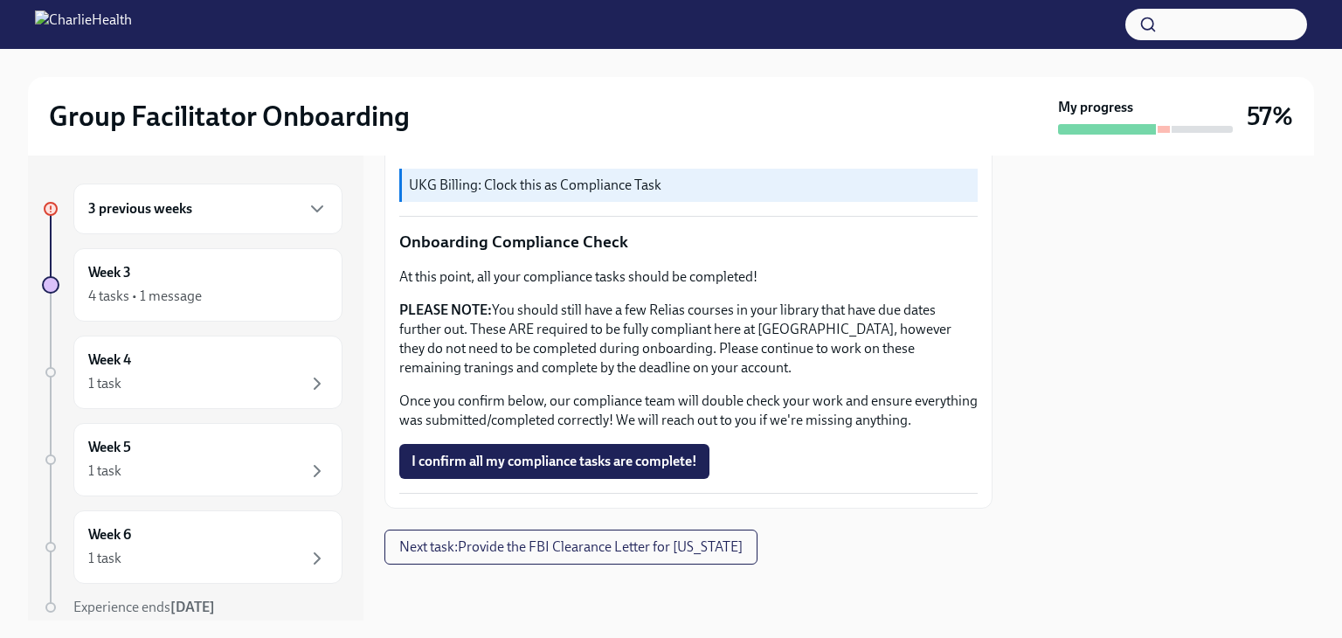
click at [638, 455] on span "I confirm all my compliance tasks are complete!" at bounding box center [554, 460] width 286 height 17
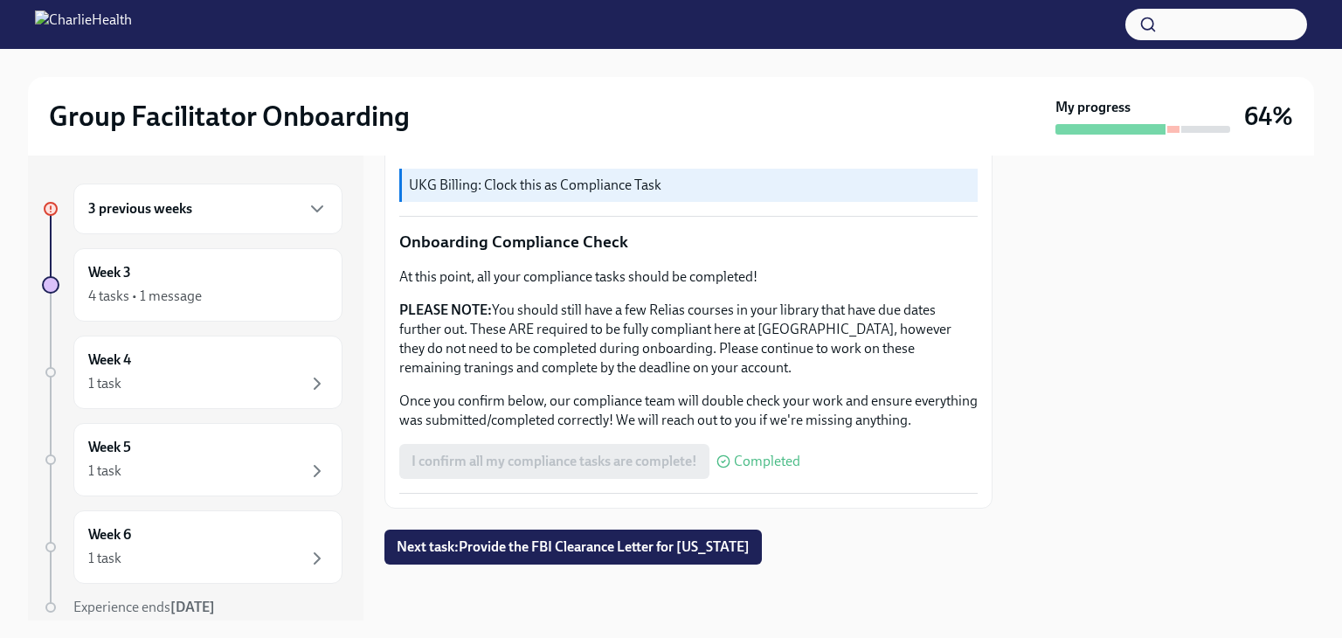
click at [174, 225] on div "3 previous weeks" at bounding box center [207, 208] width 269 height 51
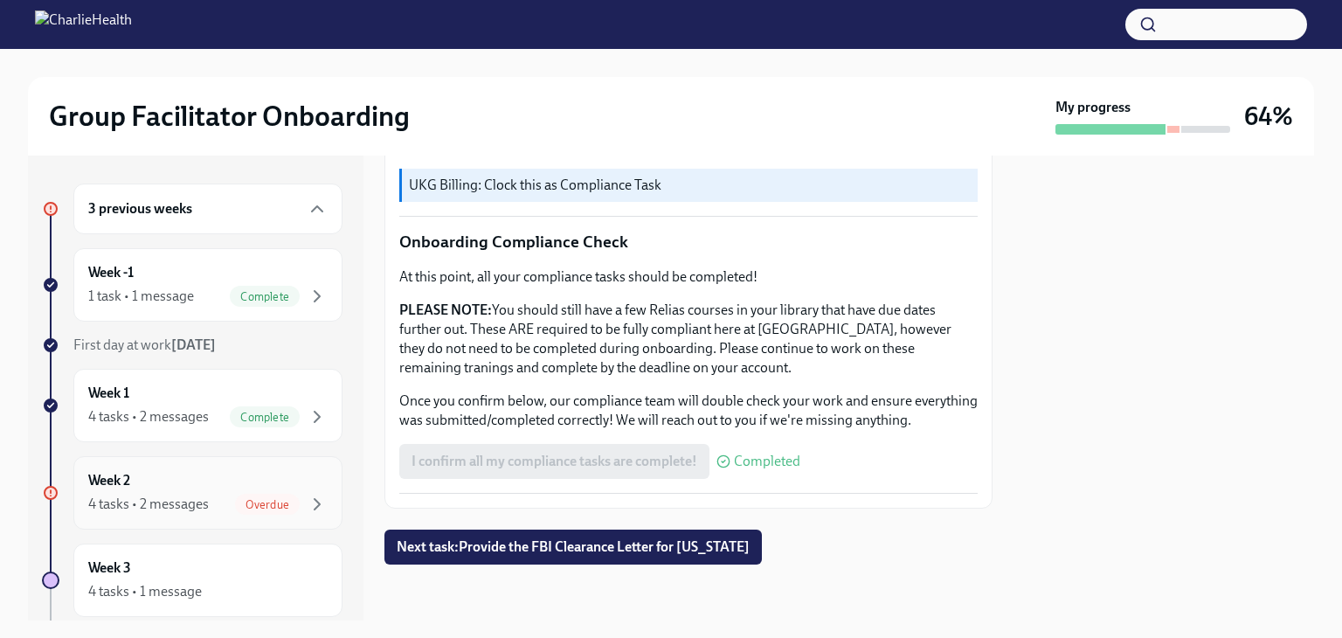
click at [291, 490] on div "Week 2 4 tasks • 2 messages Overdue" at bounding box center [207, 493] width 239 height 44
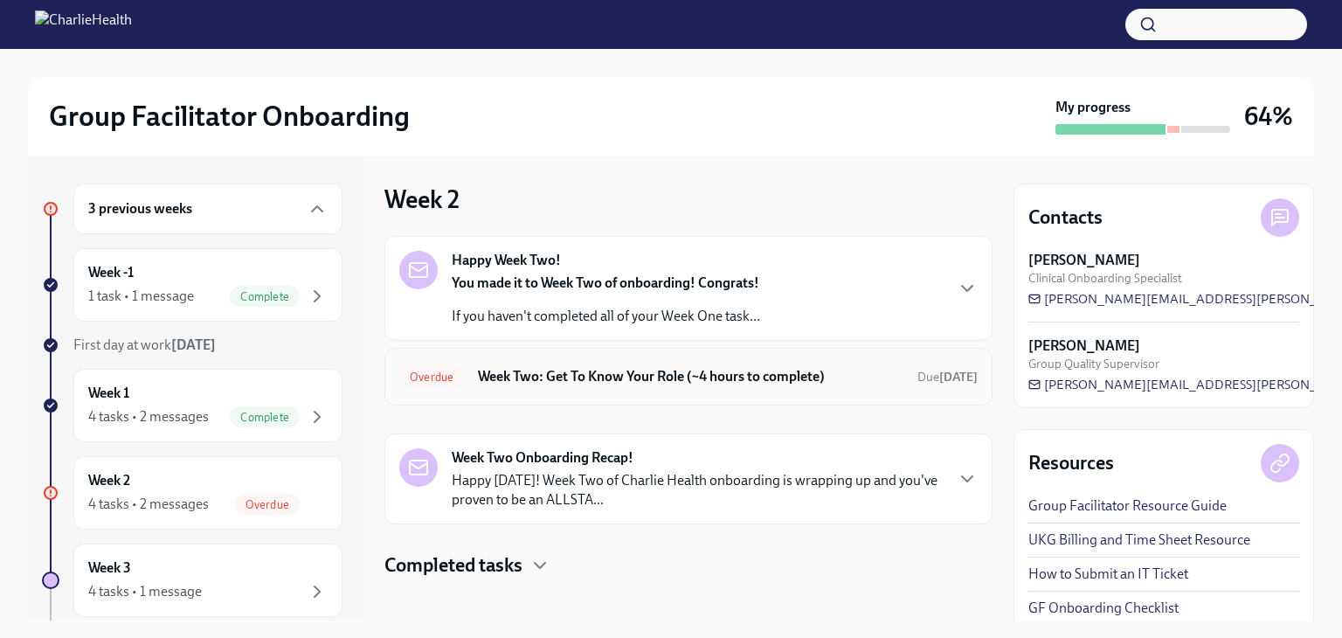
click at [622, 368] on h6 "Week Two: Get To Know Your Role (~4 hours to complete)" at bounding box center [690, 376] width 425 height 19
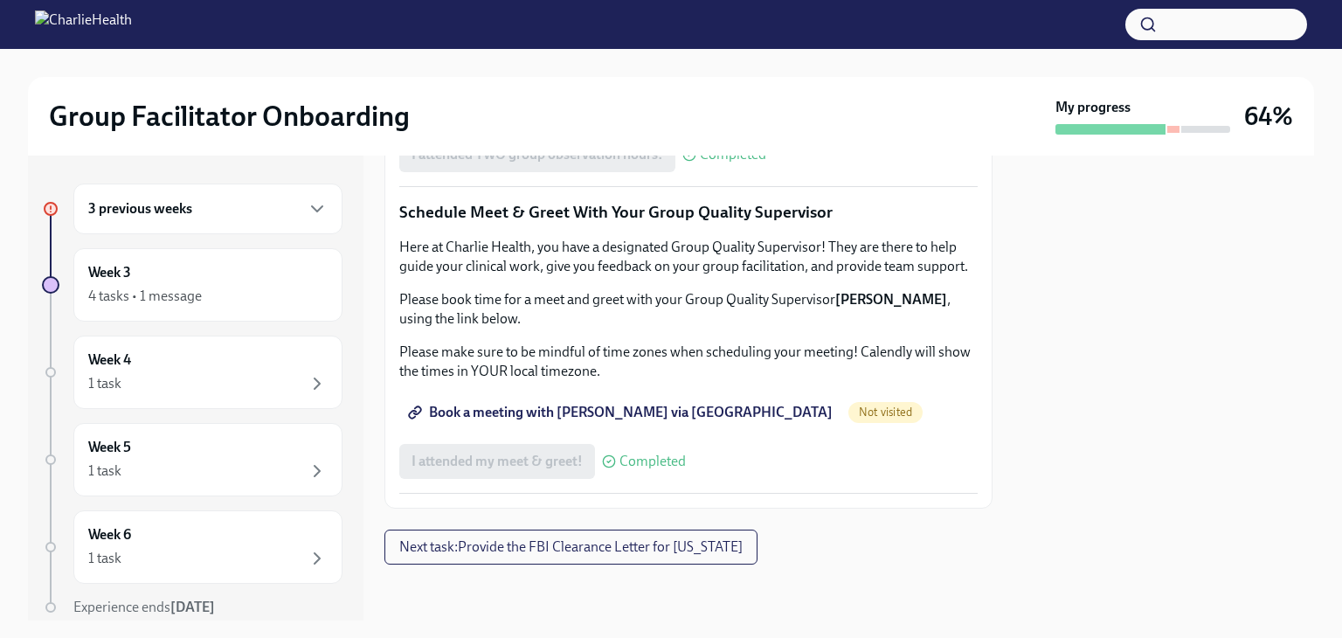
scroll to position [1747, 0]
click at [688, 542] on span "Next task : Provide the FBI Clearance Letter for [US_STATE]" at bounding box center [570, 546] width 343 height 17
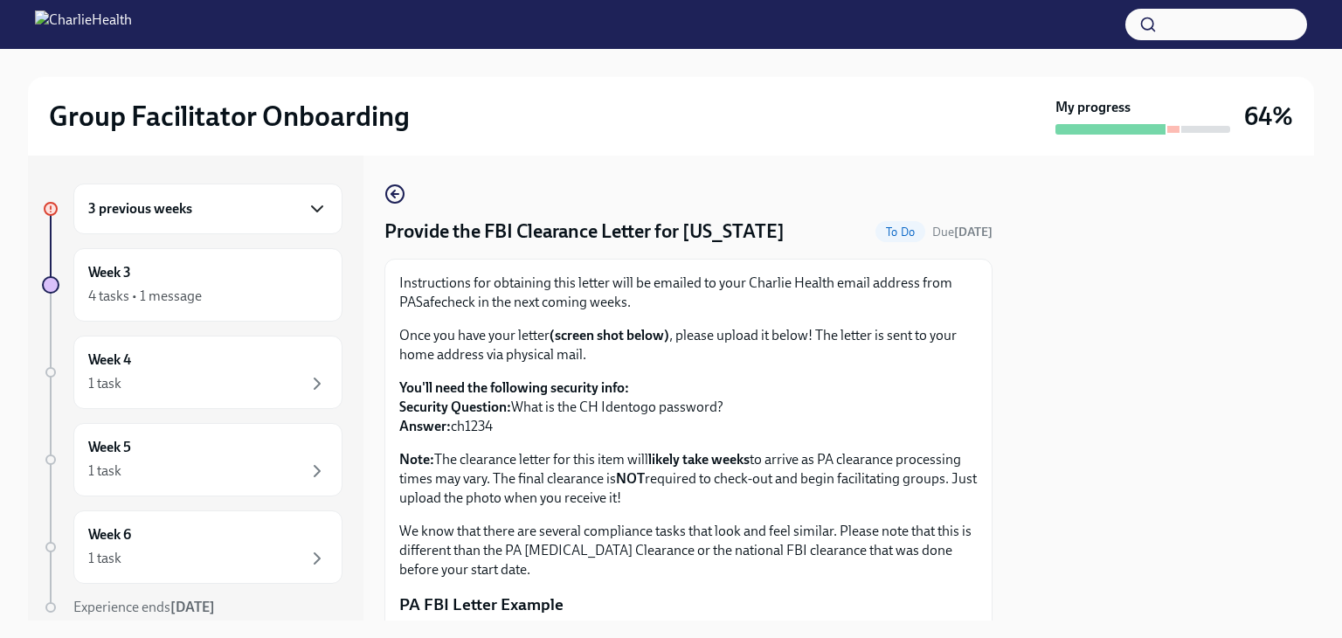
click at [307, 211] on icon "button" at bounding box center [317, 208] width 21 height 21
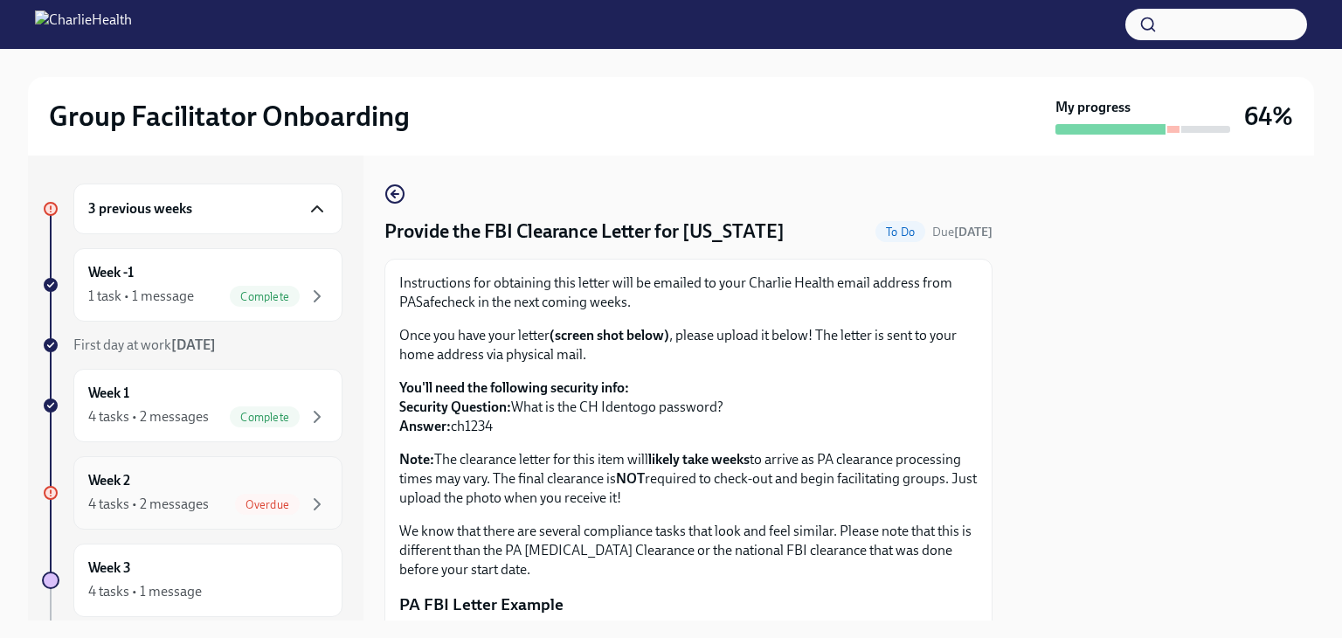
click at [273, 498] on span "Overdue" at bounding box center [267, 504] width 65 height 13
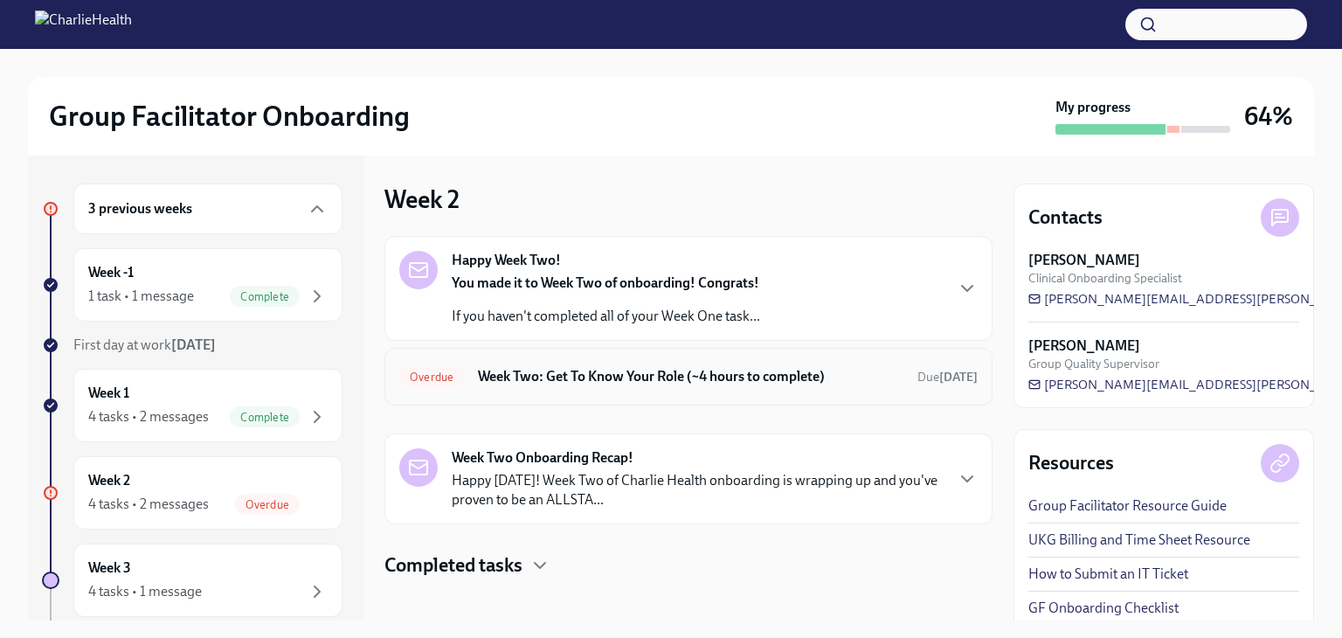
click at [577, 376] on h6 "Week Two: Get To Know Your Role (~4 hours to complete)" at bounding box center [690, 376] width 425 height 19
